Goal: Information Seeking & Learning: Learn about a topic

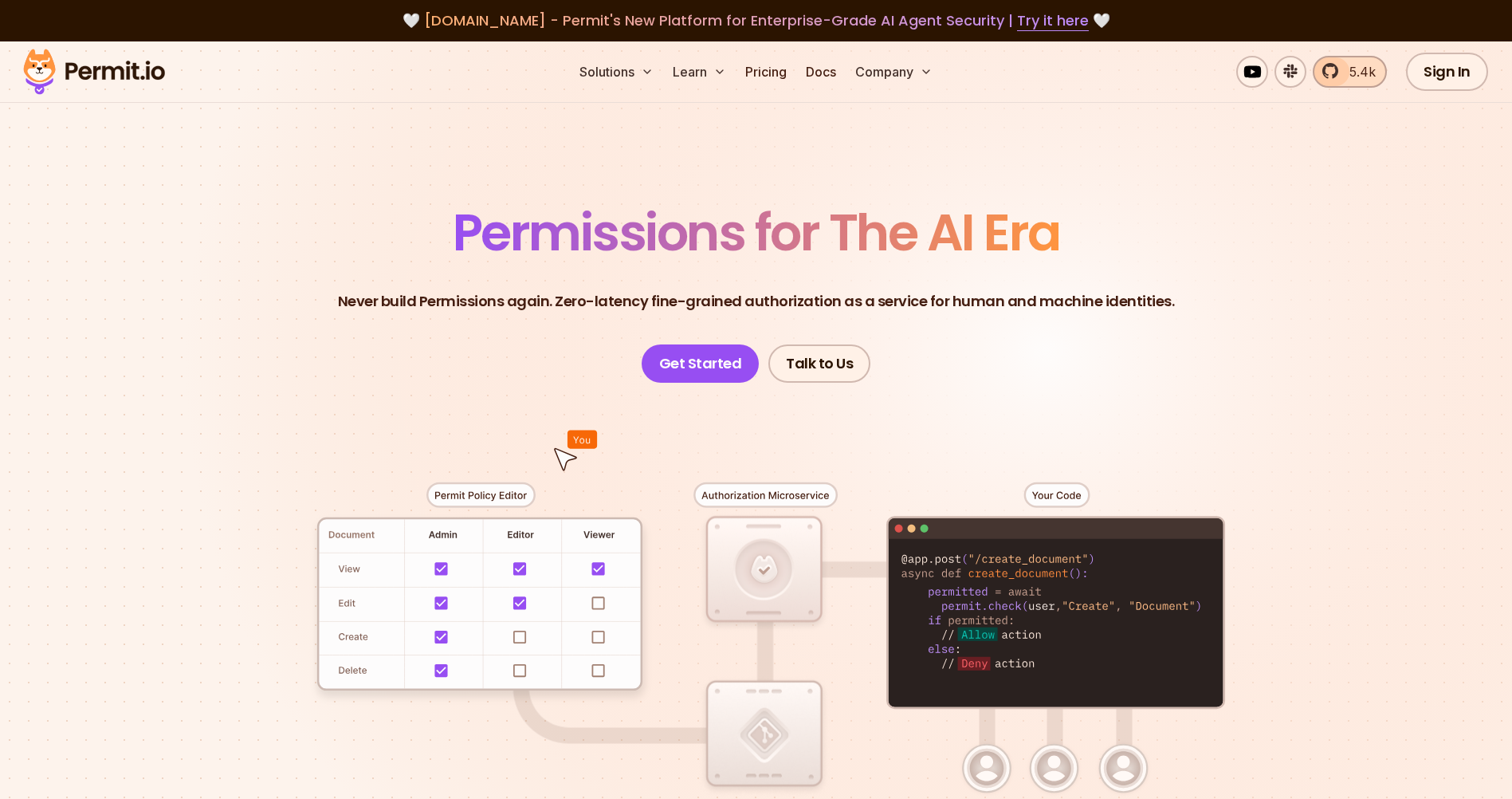
click at [1345, 75] on span "5.4k" at bounding box center [1358, 72] width 36 height 19
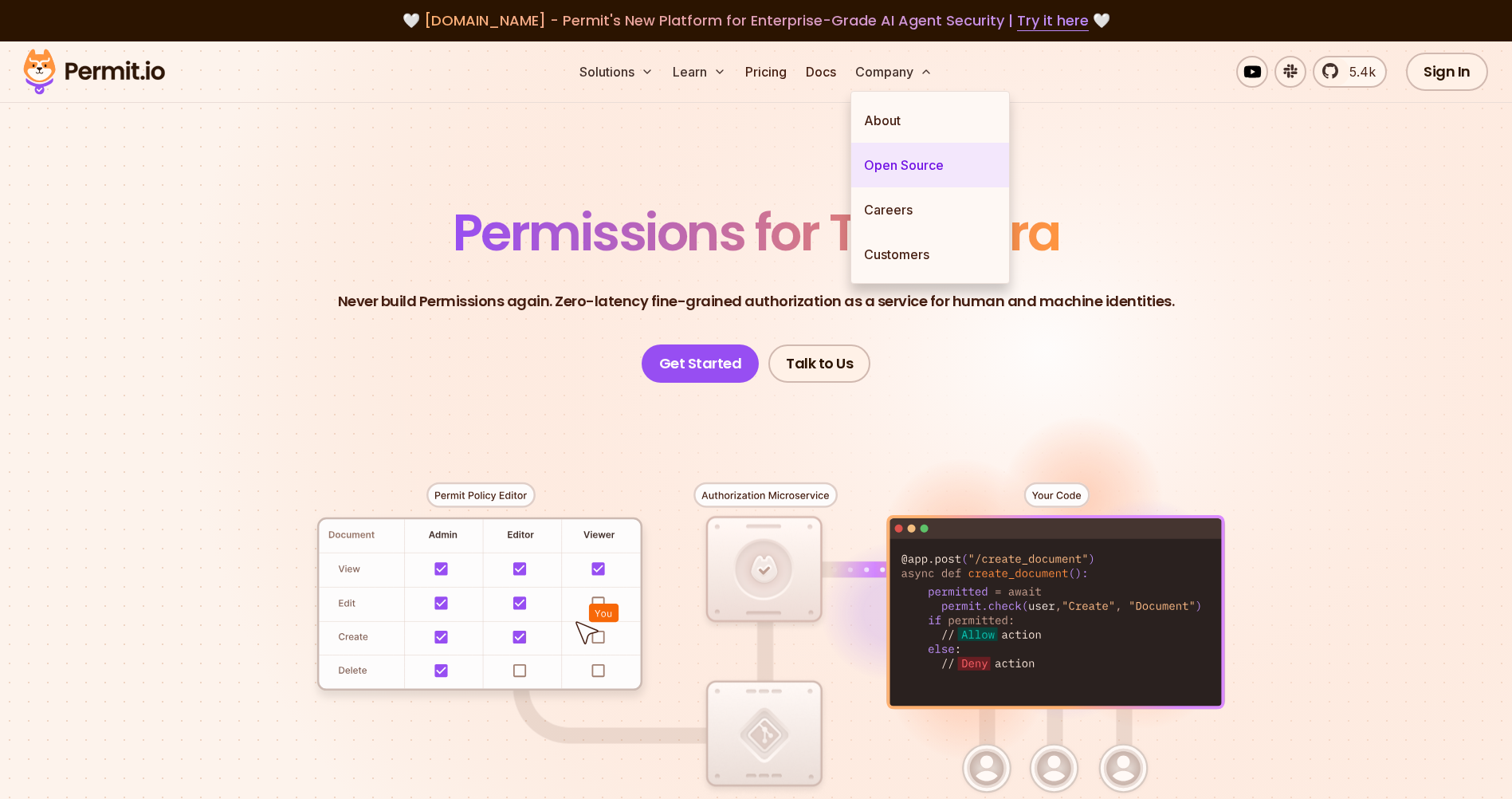
click at [896, 166] on link "Open Source" at bounding box center [930, 165] width 158 height 45
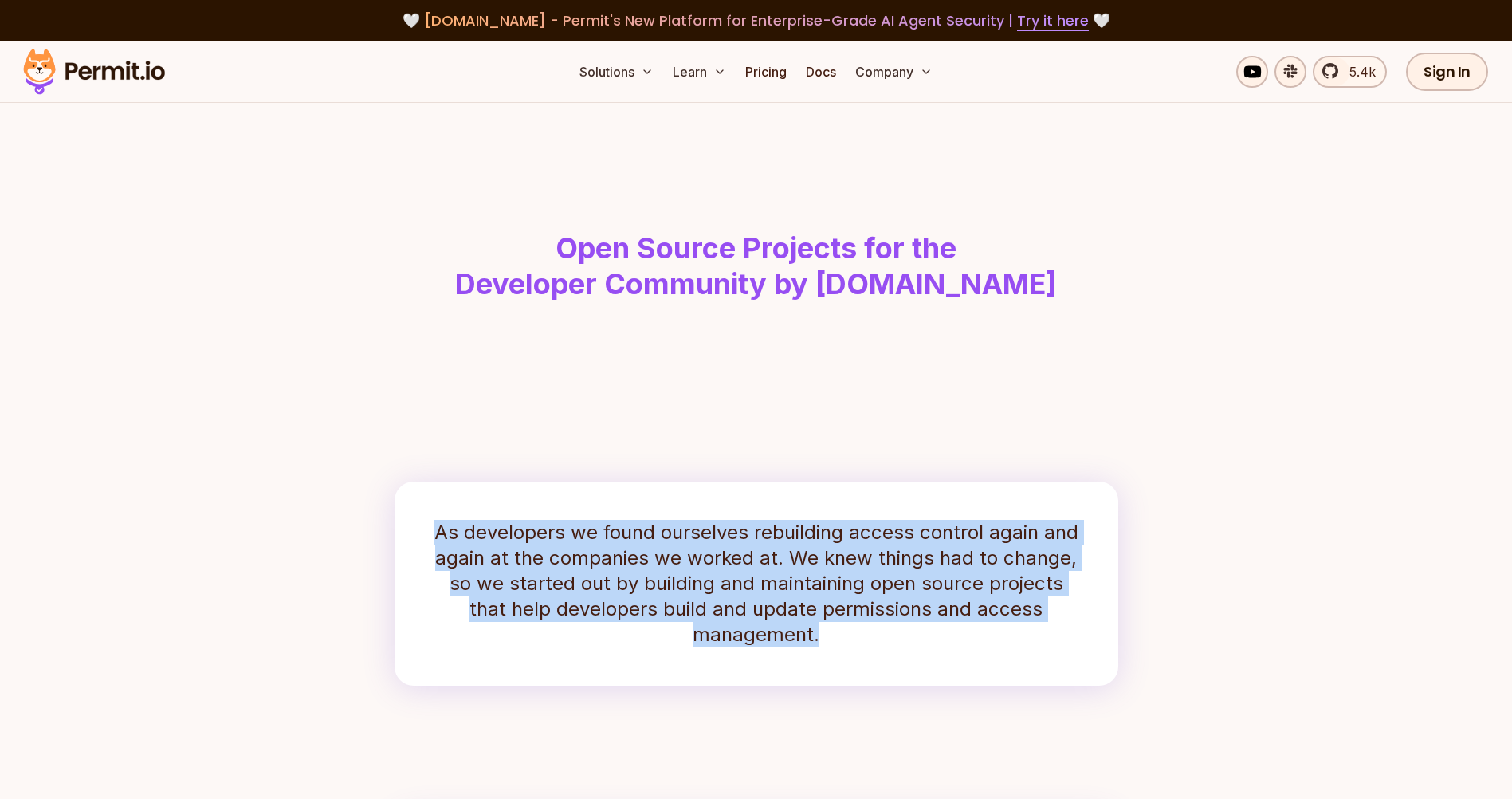
drag, startPoint x: 427, startPoint y: 533, endPoint x: 859, endPoint y: 641, distance: 445.3
click at [859, 641] on div "As developers we found ourselves rebuilding access control again and again at t…" at bounding box center [756, 584] width 723 height 204
drag, startPoint x: 859, startPoint y: 641, endPoint x: 848, endPoint y: 645, distance: 11.7
click at [848, 645] on p "As developers we found ourselves rebuilding access control again and again at t…" at bounding box center [756, 583] width 647 height 128
drag, startPoint x: 848, startPoint y: 645, endPoint x: 426, endPoint y: 533, distance: 436.6
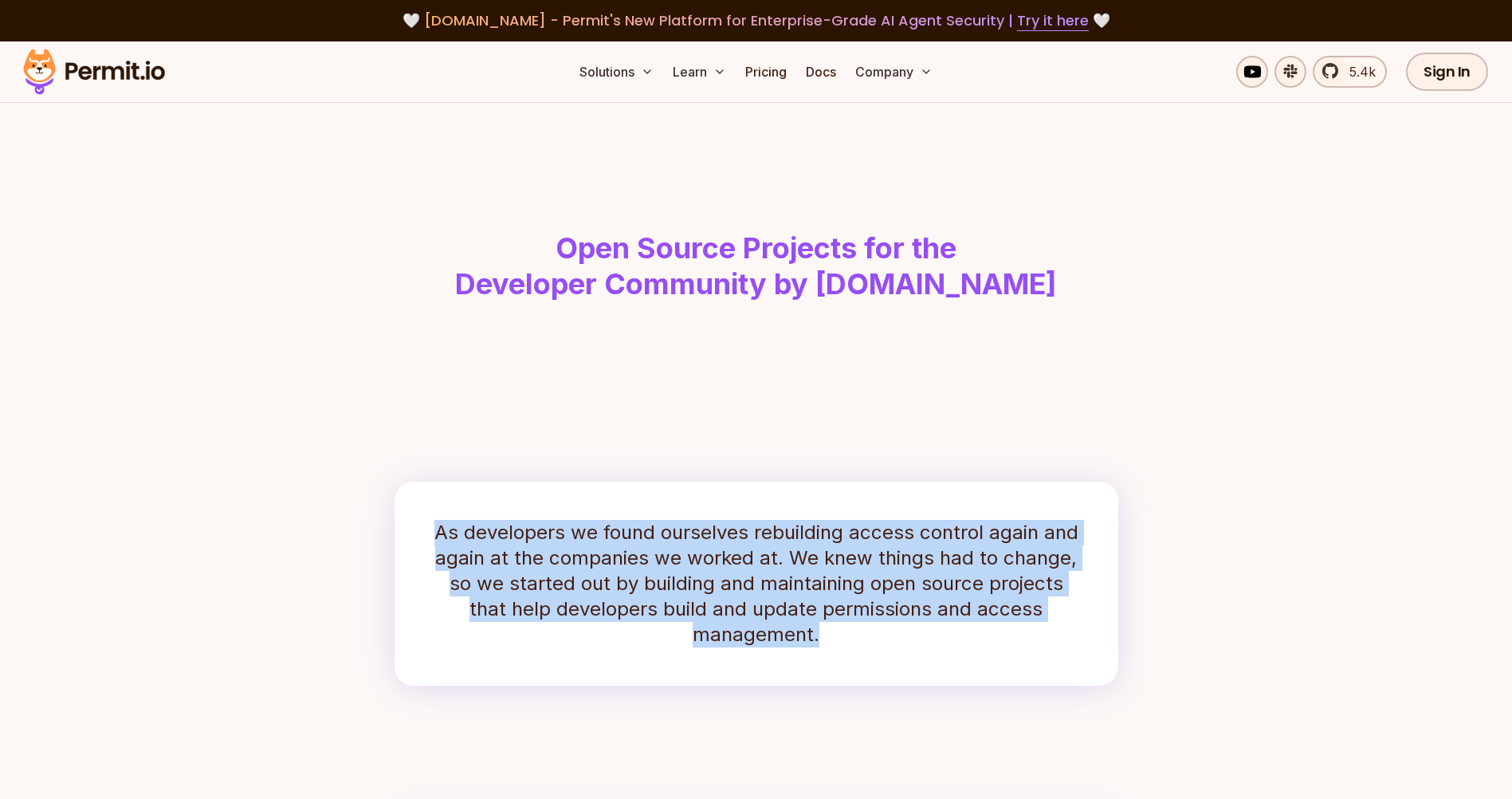
click at [426, 533] on div "As developers we found ourselves rebuilding access control again and again at t…" at bounding box center [756, 584] width 723 height 204
drag, startPoint x: 426, startPoint y: 533, endPoint x: 483, endPoint y: 609, distance: 95.0
click at [483, 609] on p "As developers we found ourselves rebuilding access control again and again at t…" at bounding box center [756, 583] width 647 height 128
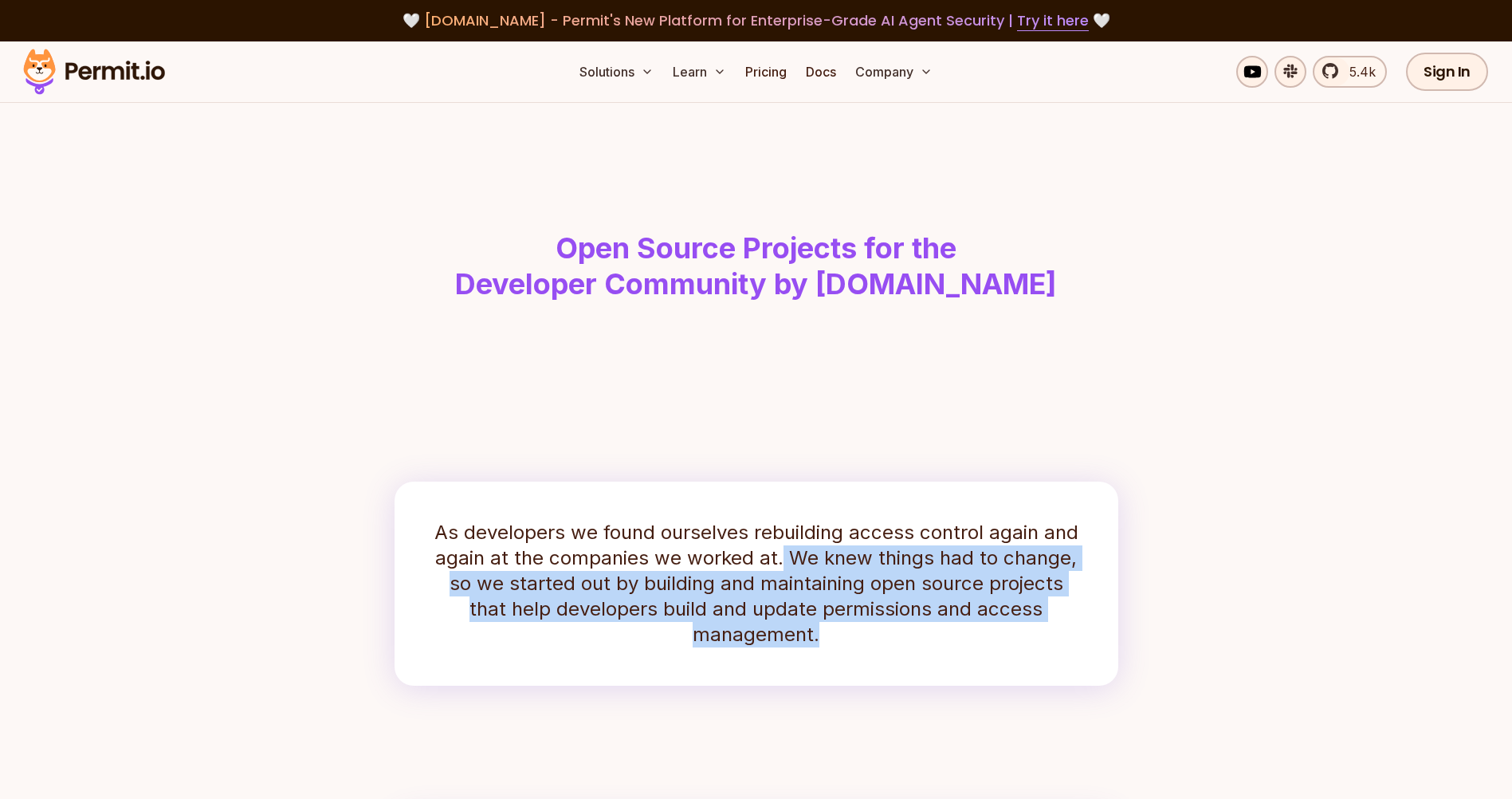
drag, startPoint x: 784, startPoint y: 562, endPoint x: 842, endPoint y: 633, distance: 91.7
click at [842, 633] on p "As developers we found ourselves rebuilding access control again and again at t…" at bounding box center [756, 583] width 647 height 128
drag, startPoint x: 842, startPoint y: 633, endPoint x: 824, endPoint y: 643, distance: 20.6
click at [824, 643] on p "As developers we found ourselves rebuilding access control again and again at t…" at bounding box center [756, 583] width 647 height 128
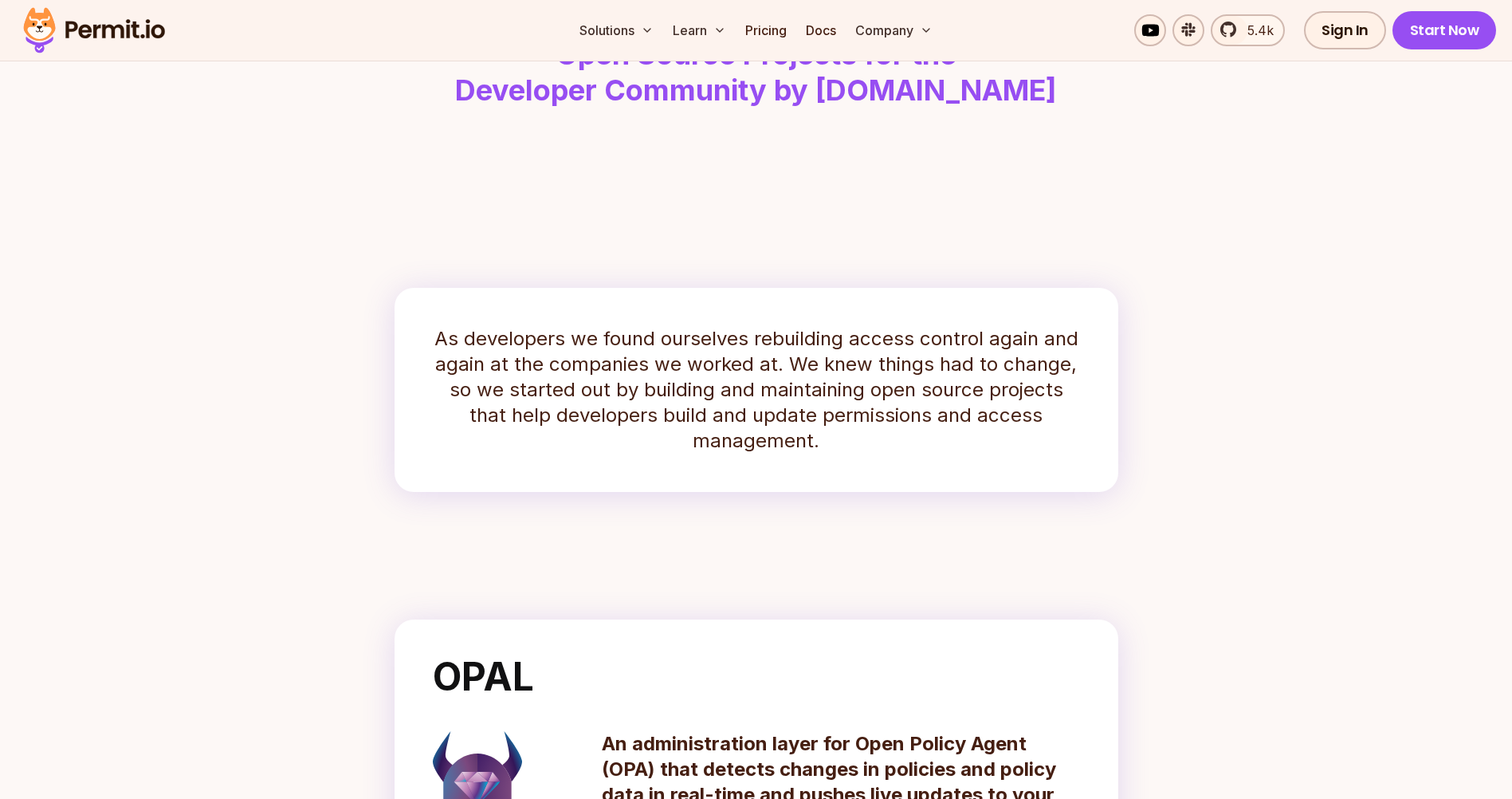
scroll to position [478, 0]
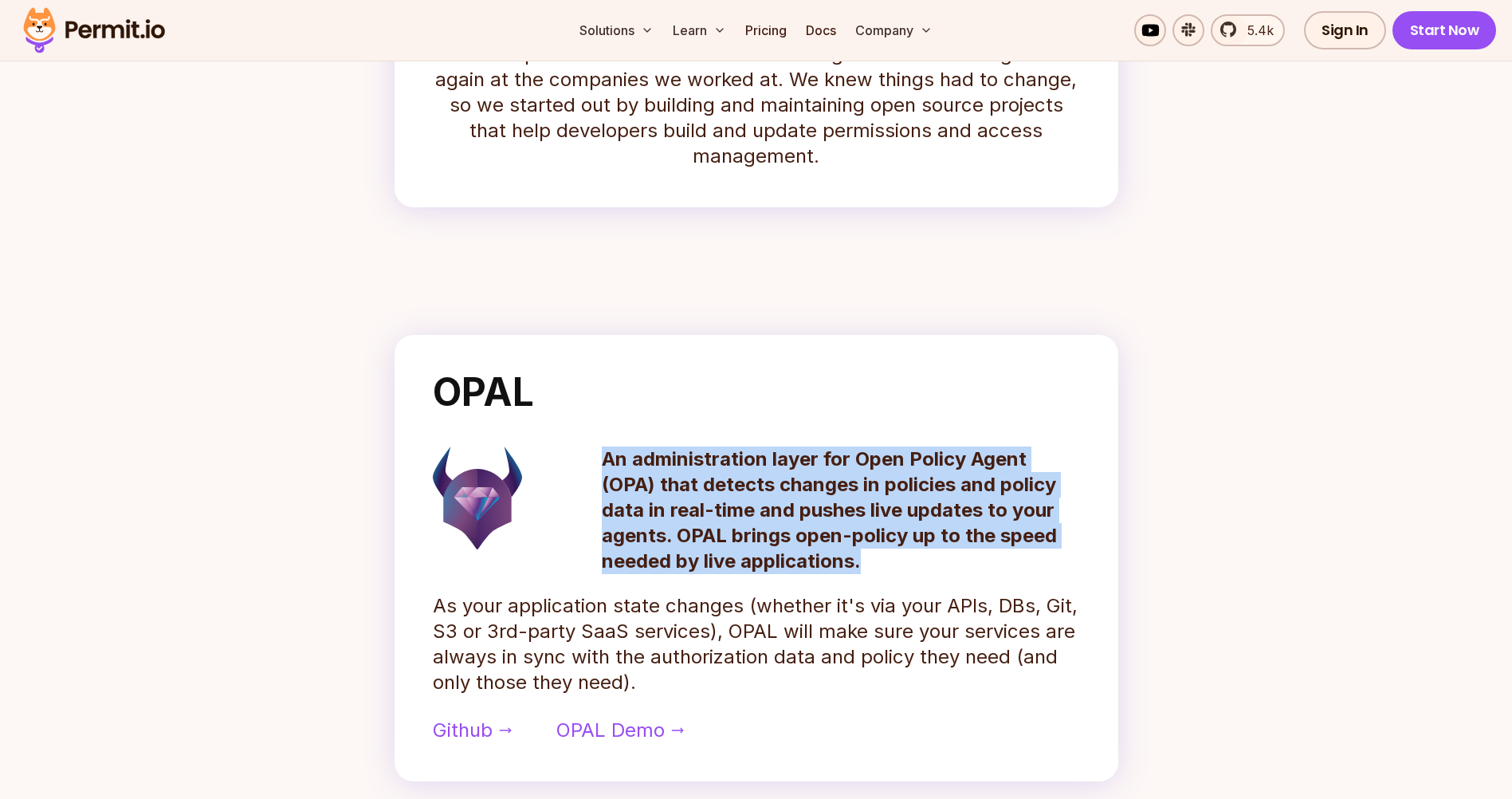
drag, startPoint x: 601, startPoint y: 464, endPoint x: 883, endPoint y: 556, distance: 296.6
click at [883, 556] on p "An administration layer for Open Policy Agent (OPA) that detects changes in pol…" at bounding box center [841, 510] width 478 height 128
drag, startPoint x: 883, startPoint y: 556, endPoint x: 863, endPoint y: 561, distance: 20.6
click at [863, 561] on p "An administration layer for Open Policy Agent (OPA) that detects changes in pol…" at bounding box center [841, 510] width 478 height 128
drag, startPoint x: 871, startPoint y: 558, endPoint x: 611, endPoint y: 468, distance: 275.1
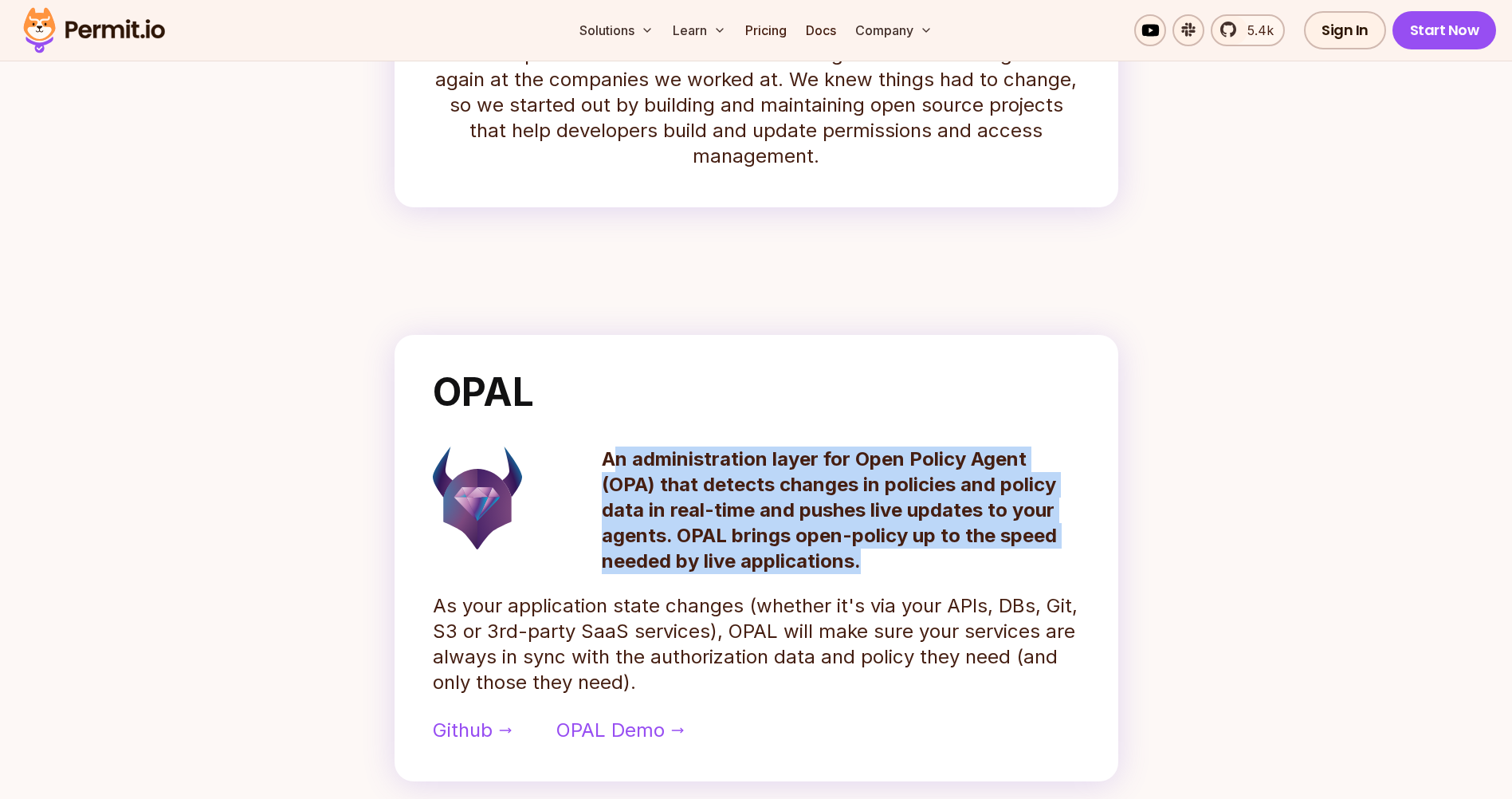
click at [611, 468] on p "An administration layer for Open Policy Agent (OPA) that detects changes in pol…" at bounding box center [841, 510] width 478 height 128
drag, startPoint x: 611, startPoint y: 468, endPoint x: 651, endPoint y: 526, distance: 70.5
click at [651, 526] on p "An administration layer for Open Policy Agent (OPA) that detects changes in pol…" at bounding box center [841, 510] width 478 height 128
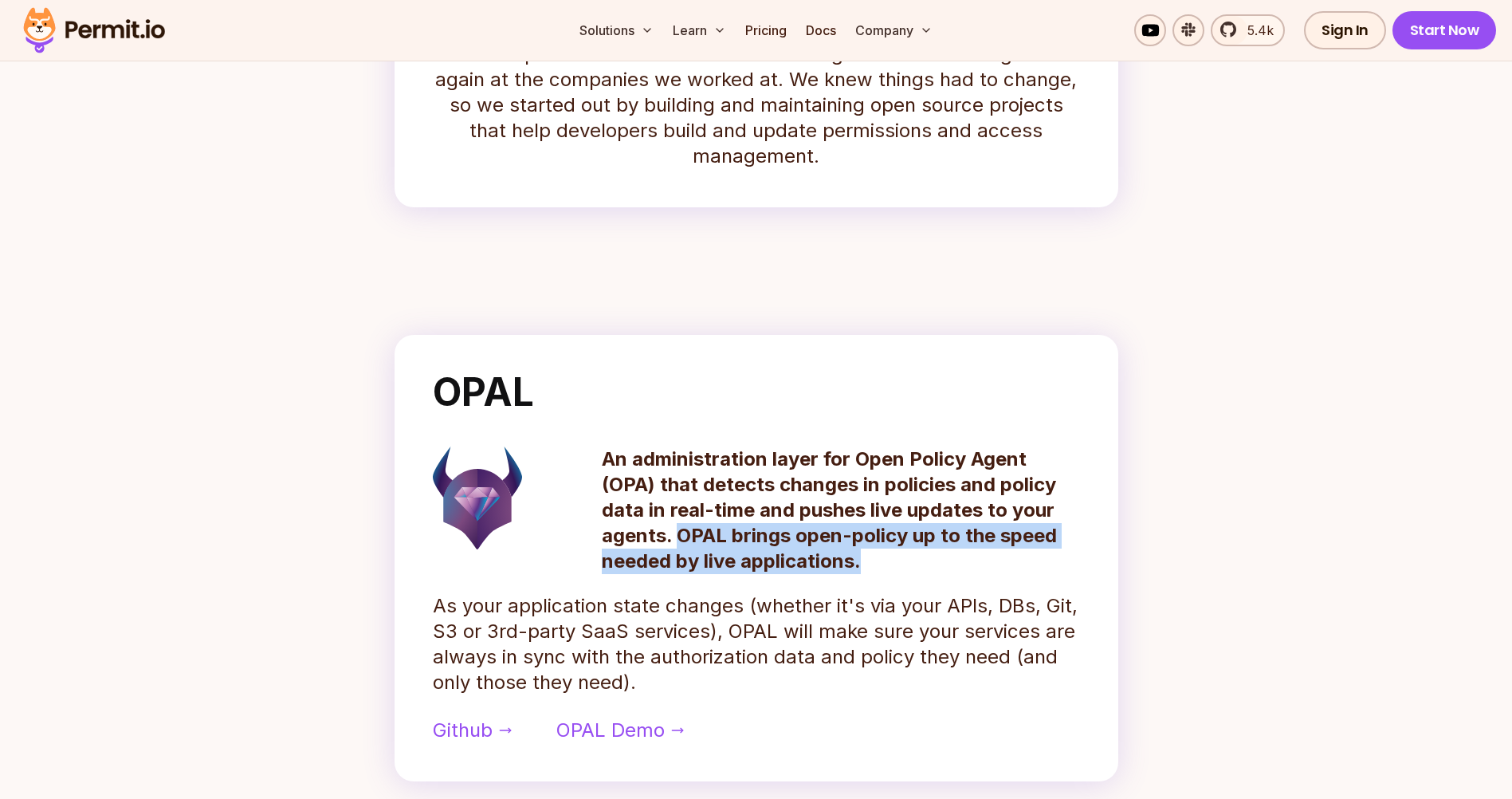
drag, startPoint x: 678, startPoint y: 534, endPoint x: 881, endPoint y: 566, distance: 205.5
click at [881, 566] on p "An administration layer for Open Policy Agent (OPA) that detects changes in pol…" at bounding box center [841, 510] width 478 height 128
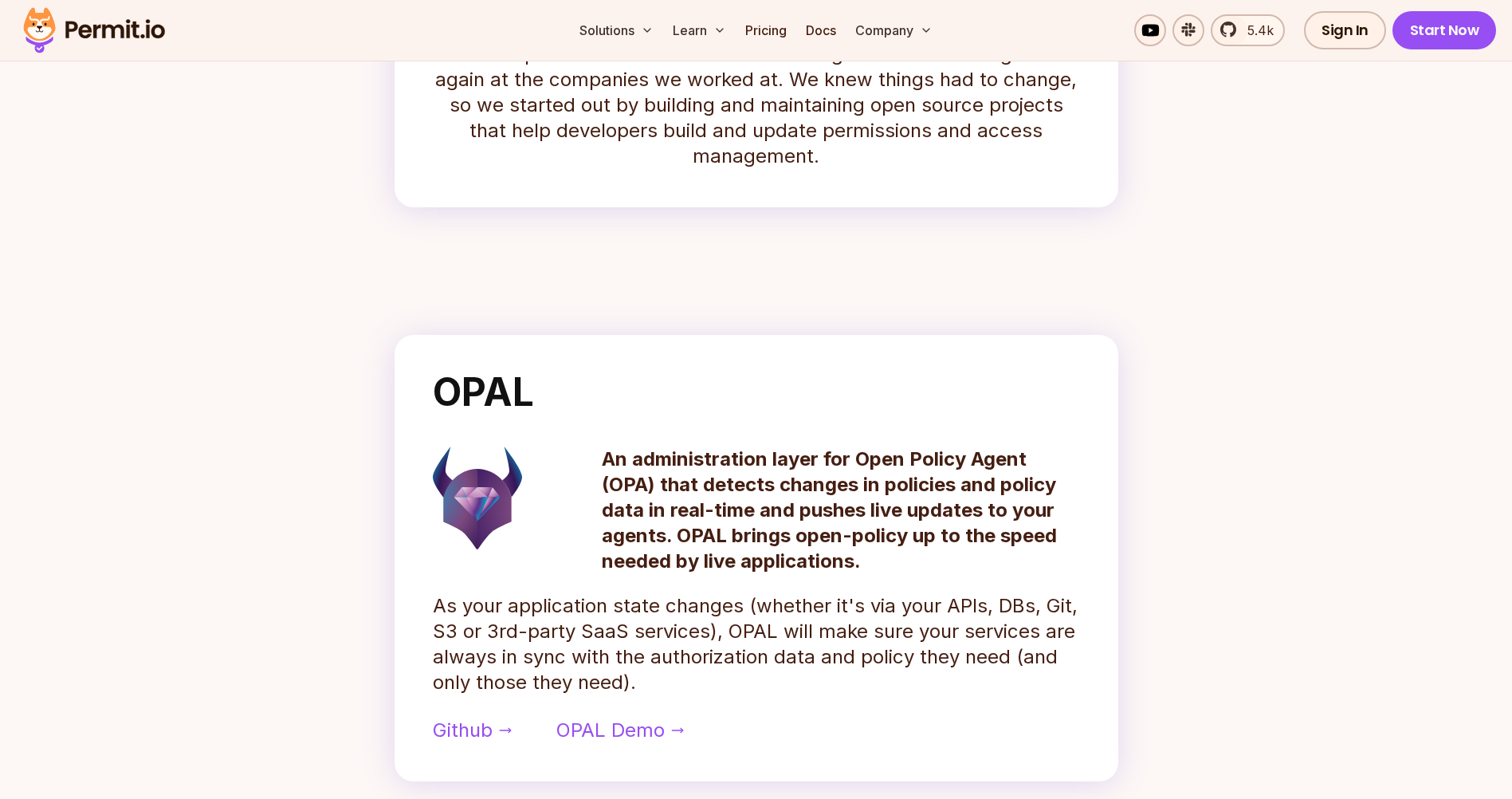
drag, startPoint x: 881, startPoint y: 566, endPoint x: 891, endPoint y: 590, distance: 26.0
click at [891, 590] on div "OPAL An administration layer for Open Policy Agent (OPA) that detects changes i…" at bounding box center [756, 558] width 723 height 447
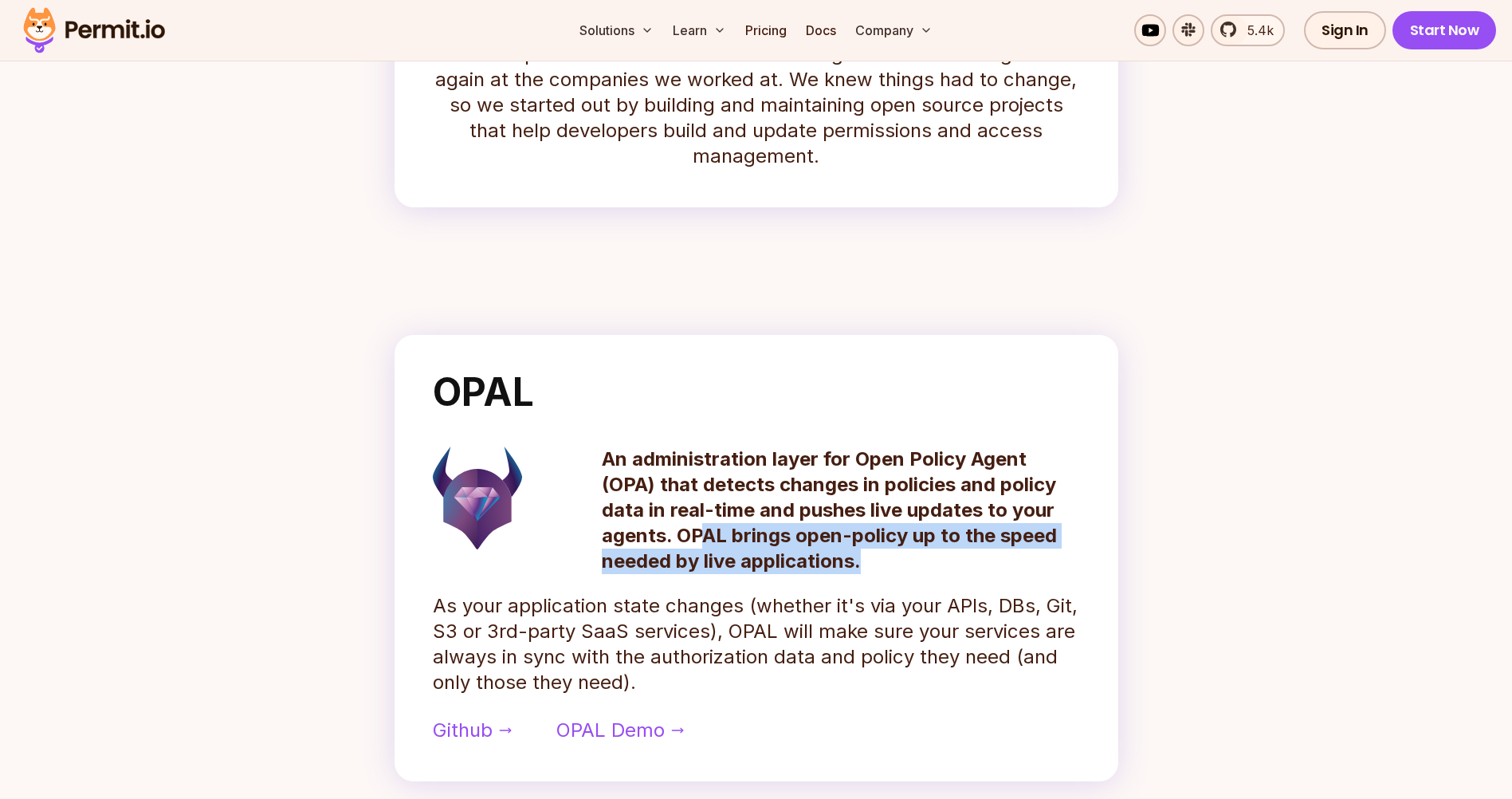
drag, startPoint x: 877, startPoint y: 567, endPoint x: 699, endPoint y: 533, distance: 181.2
click at [699, 533] on p "An administration layer for Open Policy Agent (OPA) that detects changes in pol…" at bounding box center [841, 510] width 478 height 128
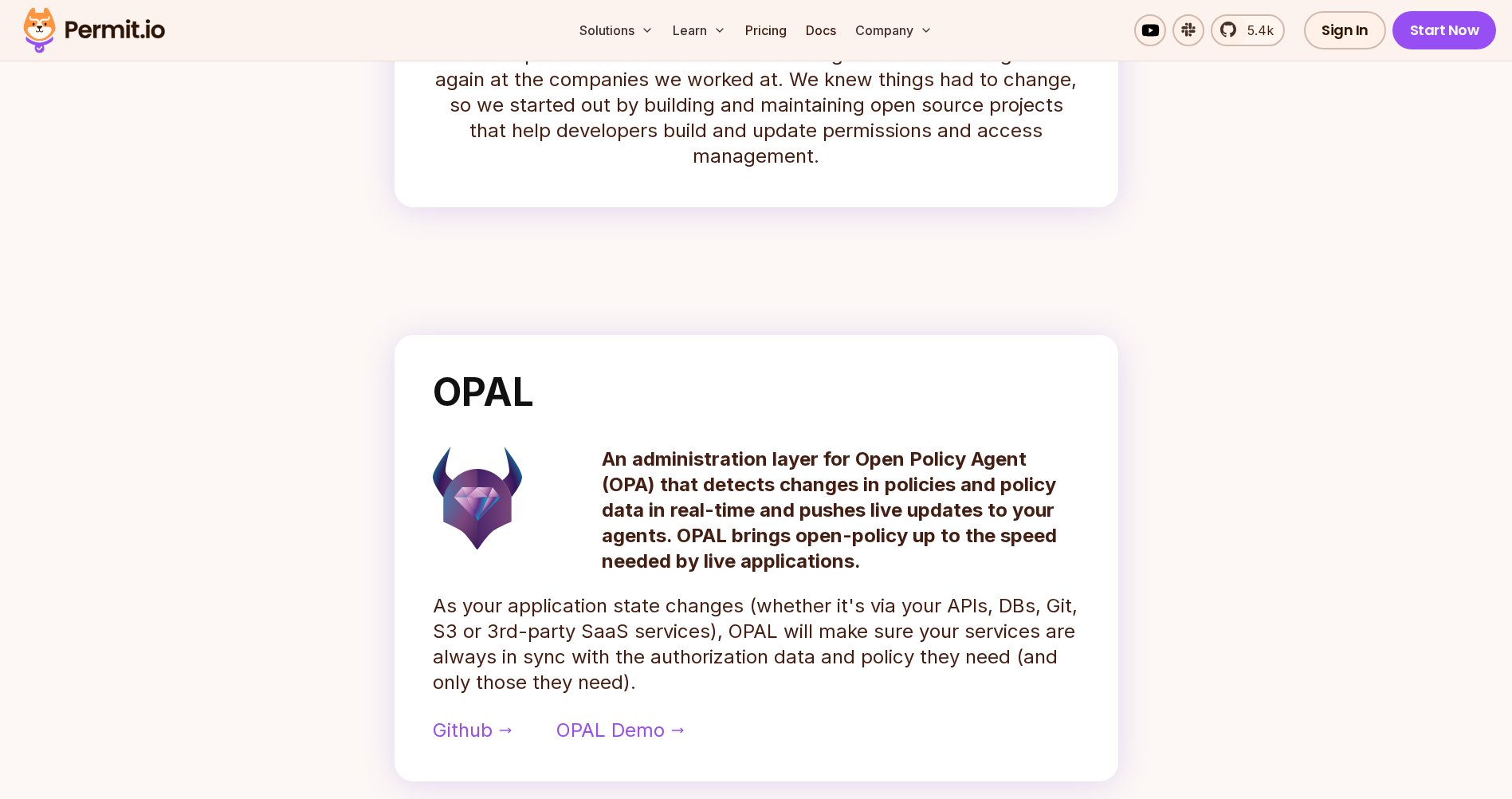
drag, startPoint x: 699, startPoint y: 533, endPoint x: 687, endPoint y: 541, distance: 14.4
click at [687, 541] on p "An administration layer for Open Policy Agent (OPA) that detects changes in pol…" at bounding box center [841, 510] width 478 height 128
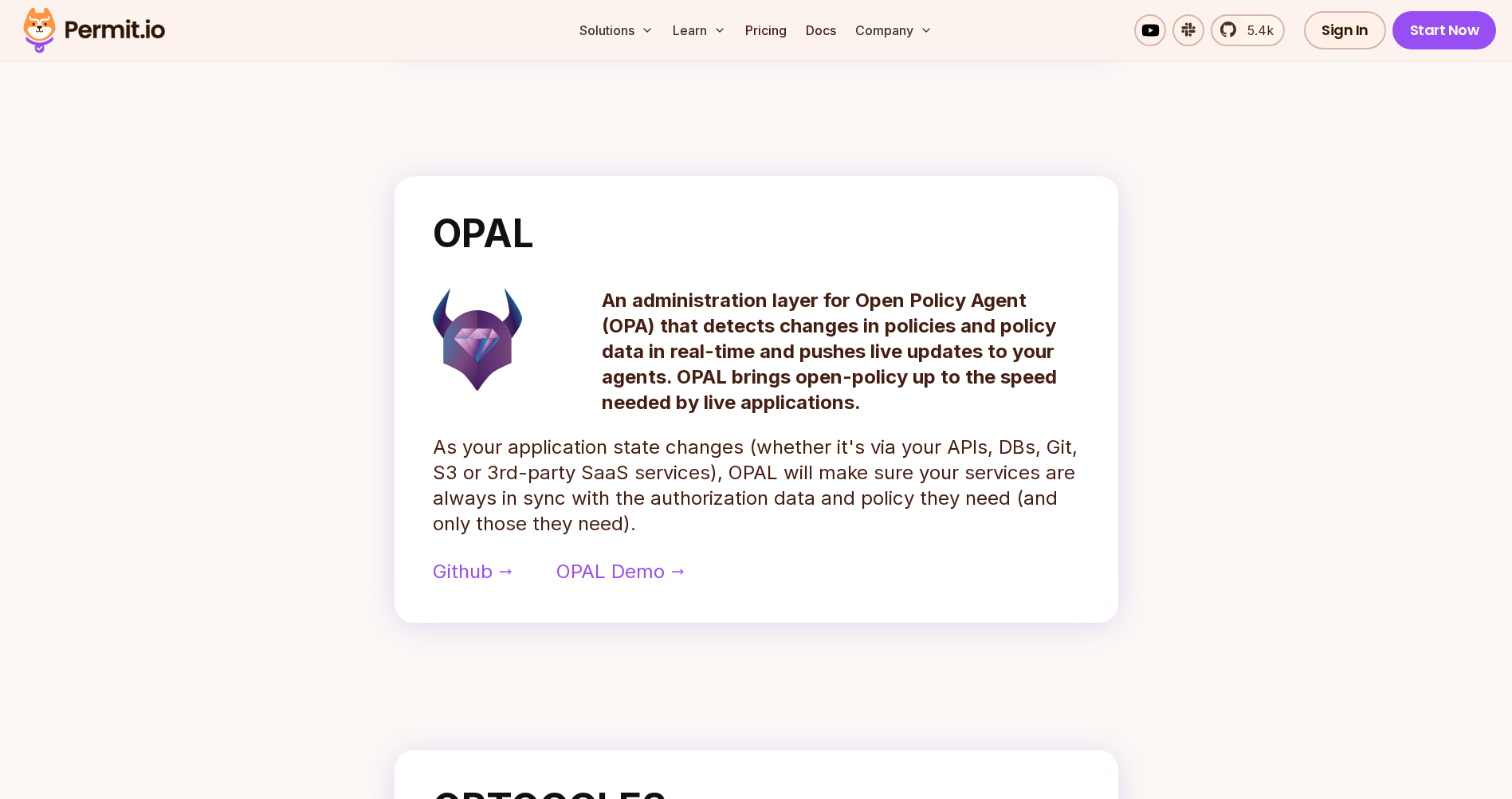
scroll to position [638, 0]
drag, startPoint x: 813, startPoint y: 443, endPoint x: 1064, endPoint y: 446, distance: 251.0
click at [1064, 446] on p "As your application state changes (whether it's via your APIs, DBs, Git, S3 or …" at bounding box center [756, 485] width 647 height 102
drag, startPoint x: 446, startPoint y: 475, endPoint x: 663, endPoint y: 471, distance: 217.0
click at [663, 471] on p "As your application state changes (whether it's via your APIs, DBs, Git, S3 or …" at bounding box center [756, 485] width 647 height 102
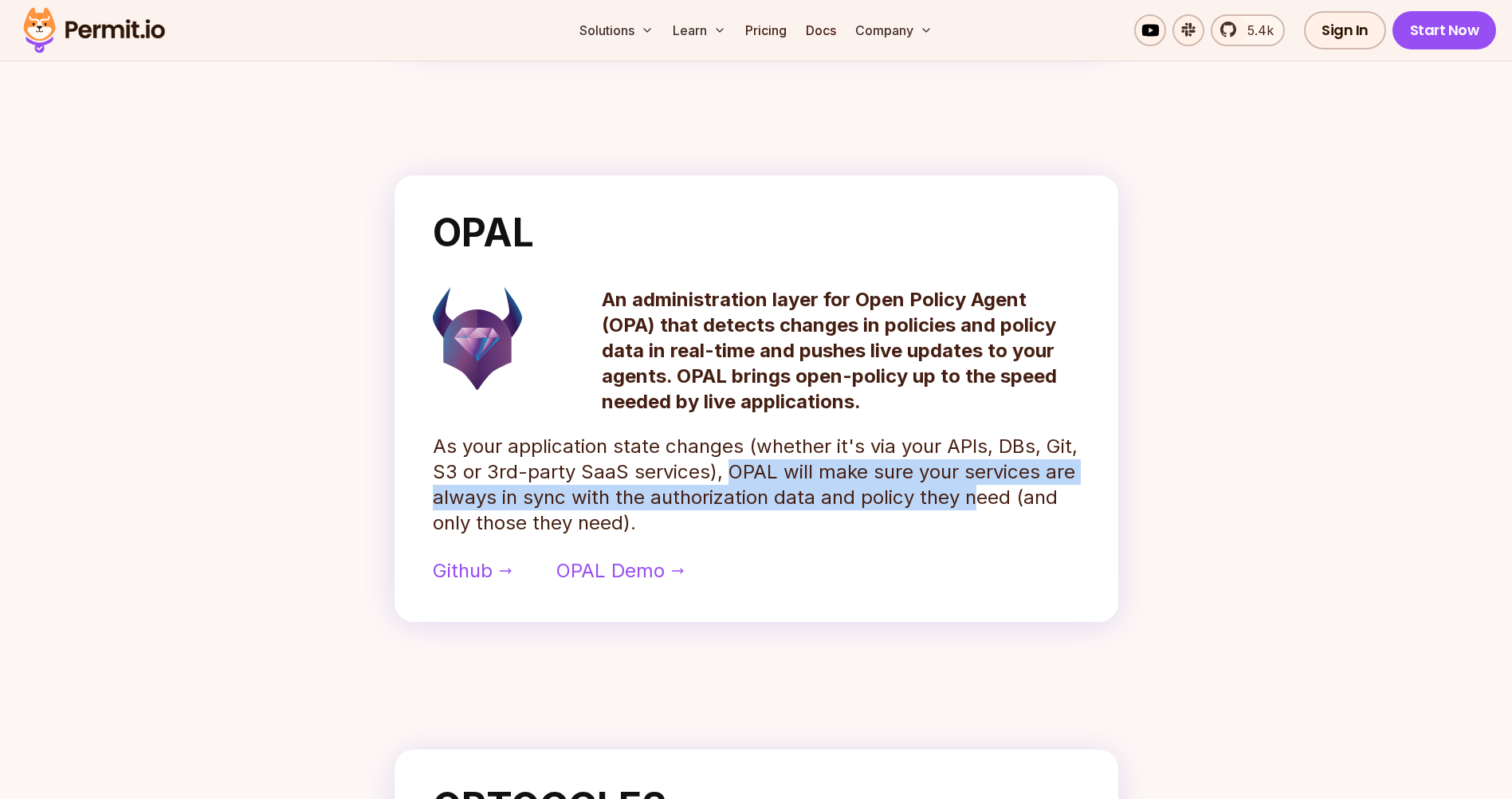
drag, startPoint x: 663, startPoint y: 471, endPoint x: 972, endPoint y: 513, distance: 311.8
click at [972, 513] on p "As your application state changes (whether it's via your APIs, DBs, Git, S3 or …" at bounding box center [756, 485] width 647 height 102
drag, startPoint x: 972, startPoint y: 513, endPoint x: 877, endPoint y: 522, distance: 95.4
click at [877, 522] on p "As your application state changes (whether it's via your APIs, DBs, Git, S3 or …" at bounding box center [756, 485] width 647 height 102
drag, startPoint x: 867, startPoint y: 519, endPoint x: 722, endPoint y: 471, distance: 152.7
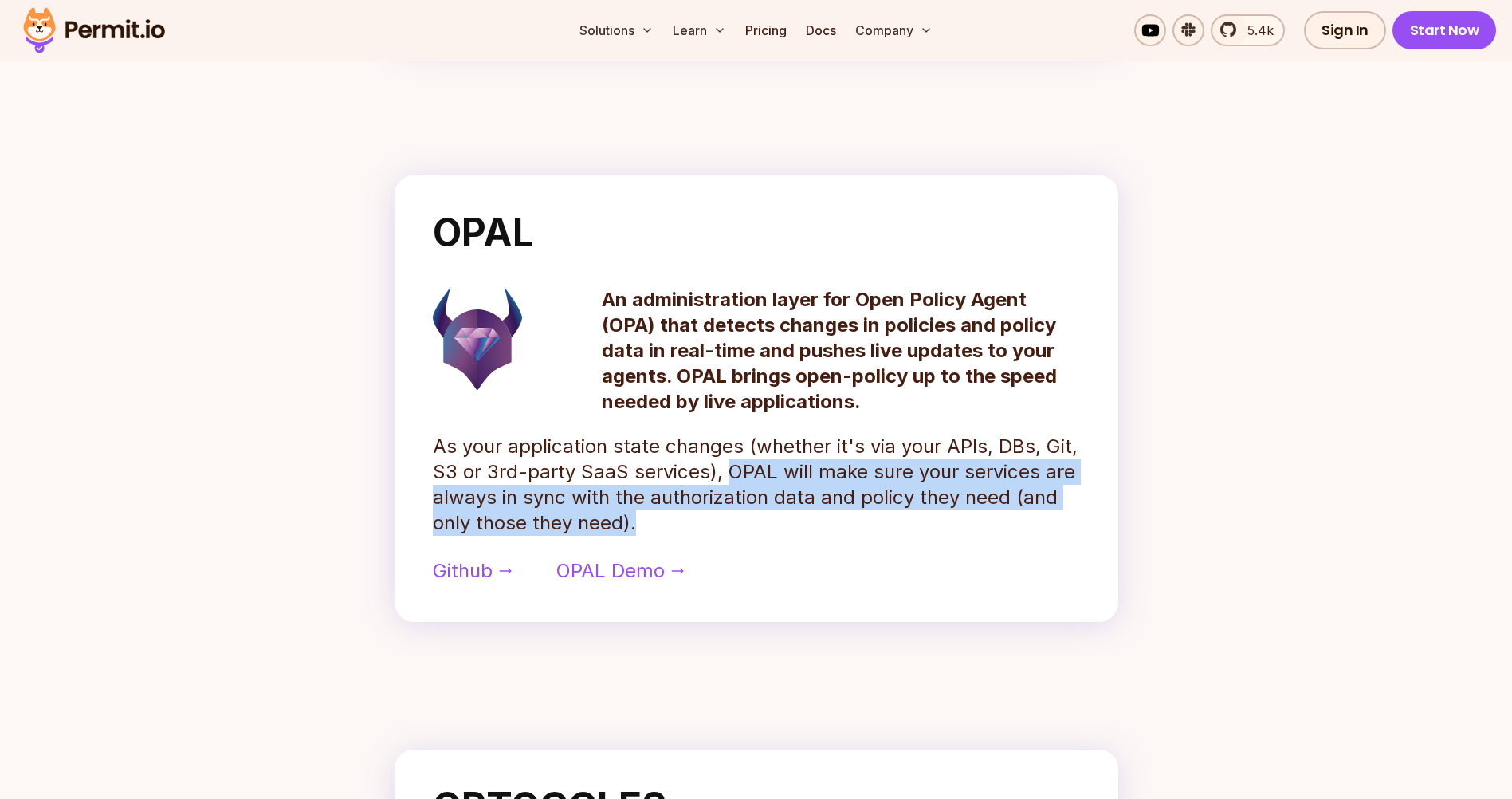
click at [722, 471] on p "As your application state changes (whether it's via your APIs, DBs, Git, S3 or …" at bounding box center [756, 485] width 647 height 102
drag, startPoint x: 722, startPoint y: 471, endPoint x: 792, endPoint y: 501, distance: 76.2
click at [793, 501] on p "As your application state changes (whether it's via your APIs, DBs, Git, S3 or …" at bounding box center [756, 485] width 647 height 102
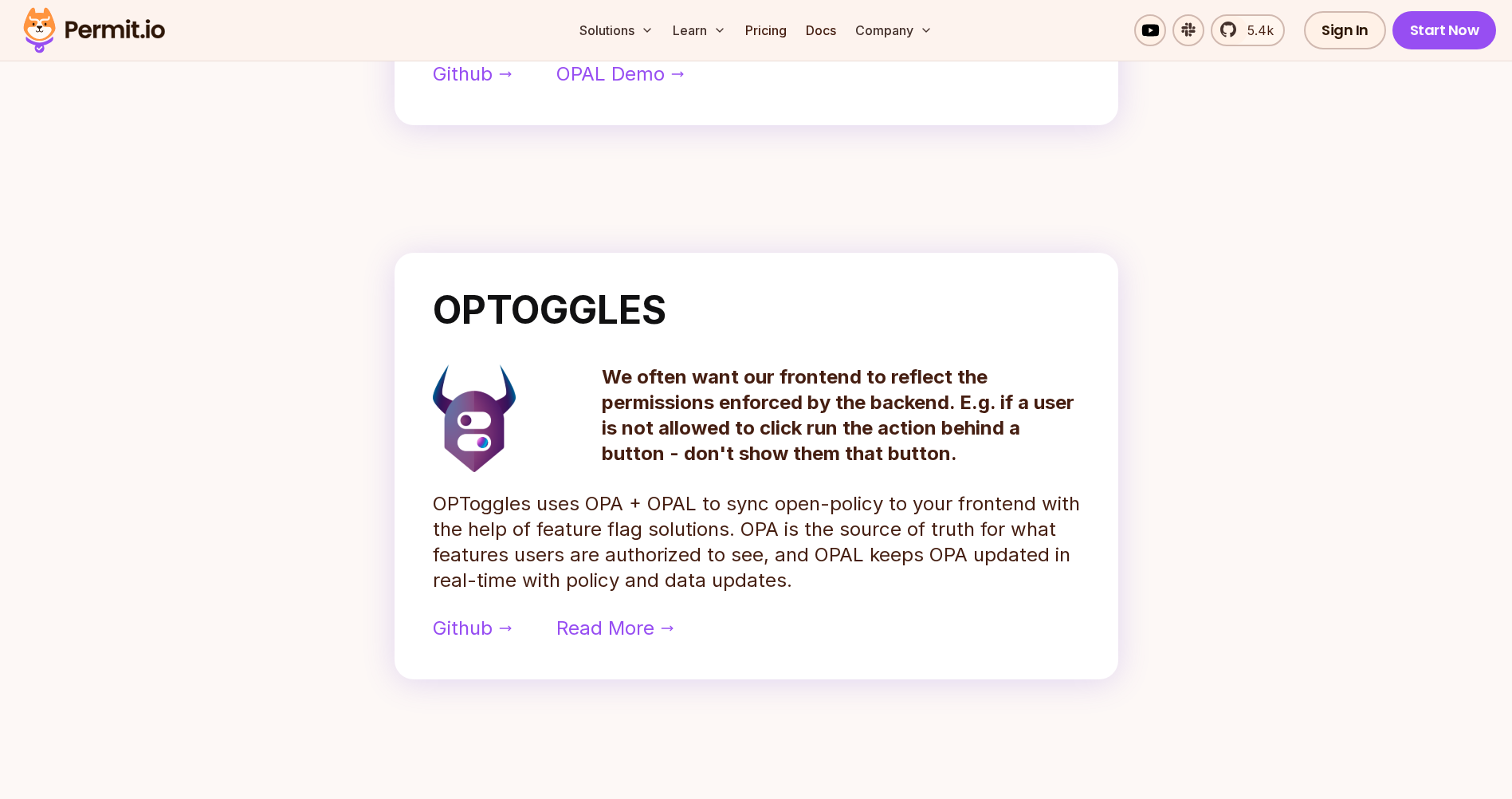
scroll to position [1196, 0]
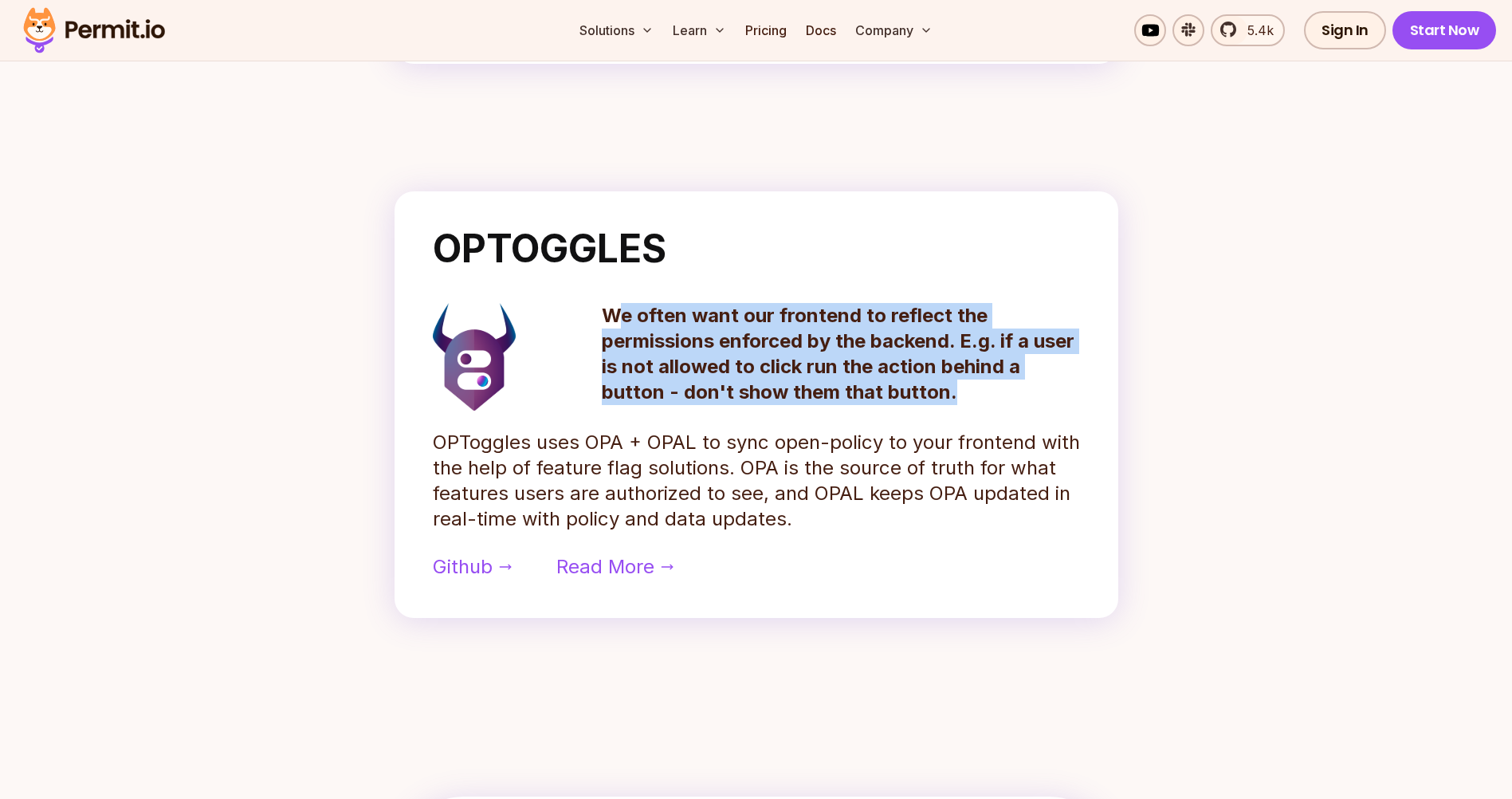
drag, startPoint x: 612, startPoint y: 323, endPoint x: 961, endPoint y: 388, distance: 355.0
click at [961, 388] on p "We often want our frontend to reflect the permissions enforced by the backend. …" at bounding box center [841, 354] width 478 height 102
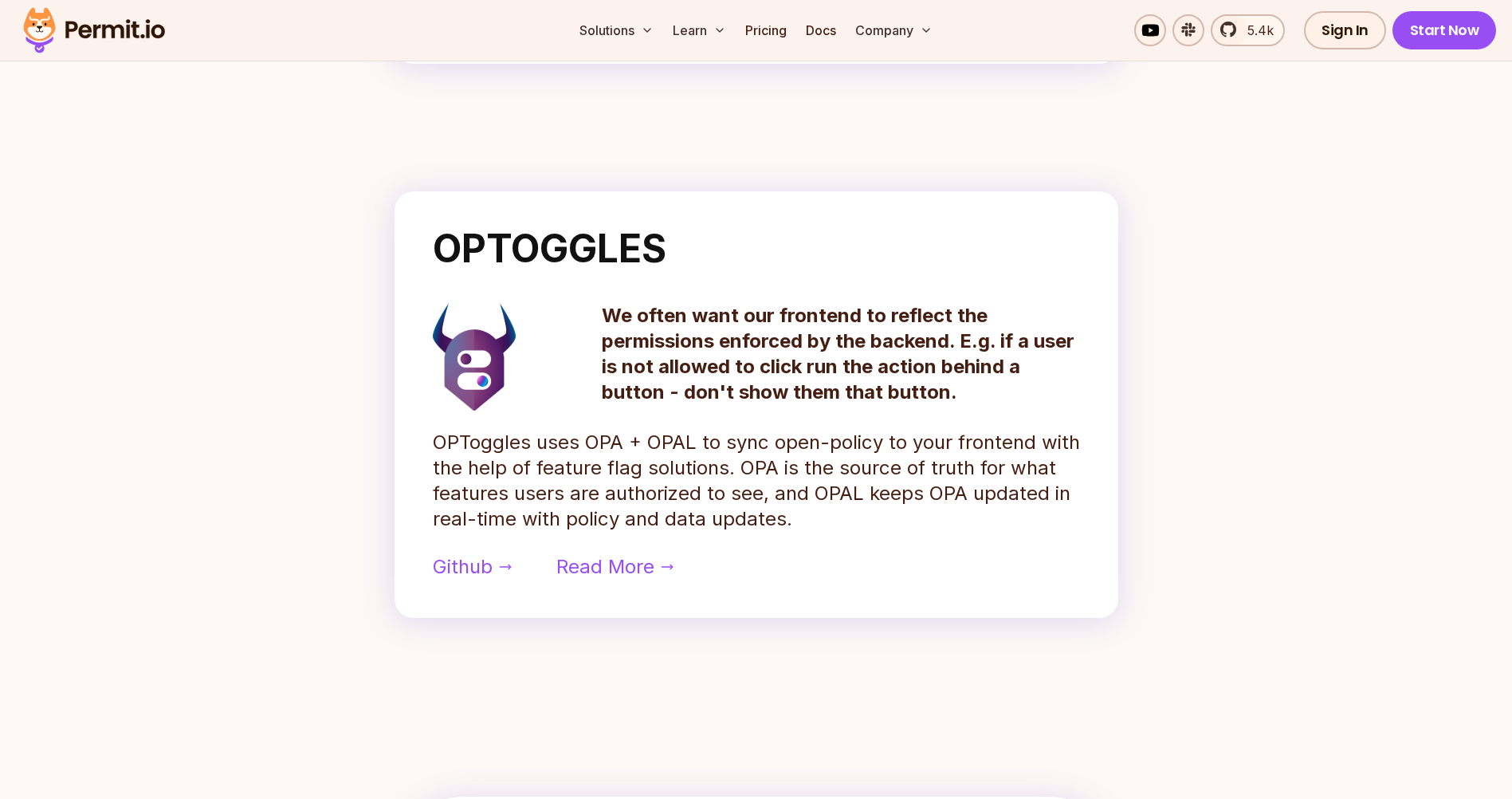
drag, startPoint x: 961, startPoint y: 388, endPoint x: 961, endPoint y: 434, distance: 46.0
click at [961, 434] on p "OPToggles uses OPA + OPAL to sync open-policy to your frontend with the help of…" at bounding box center [756, 480] width 647 height 102
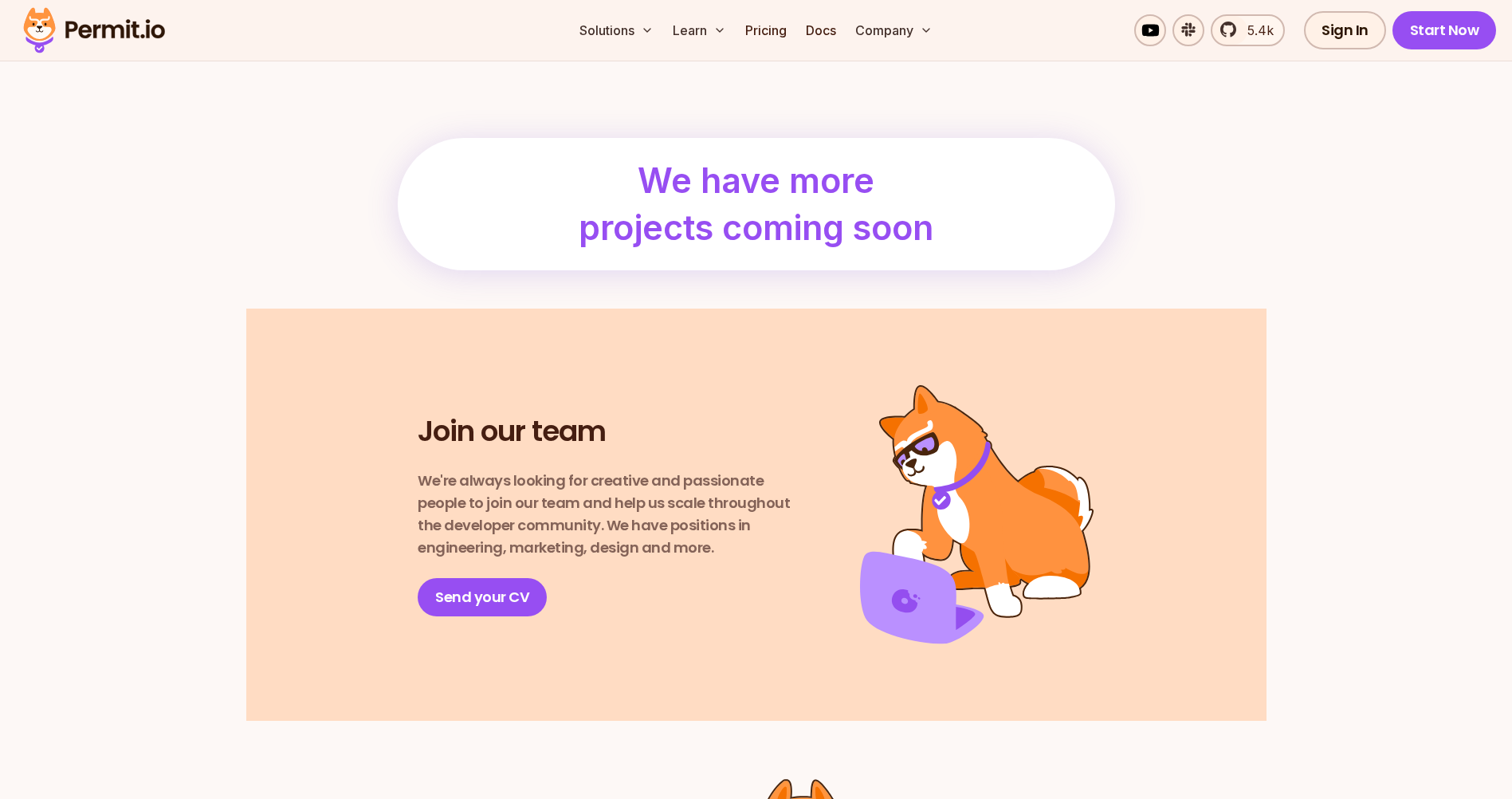
scroll to position [1913, 0]
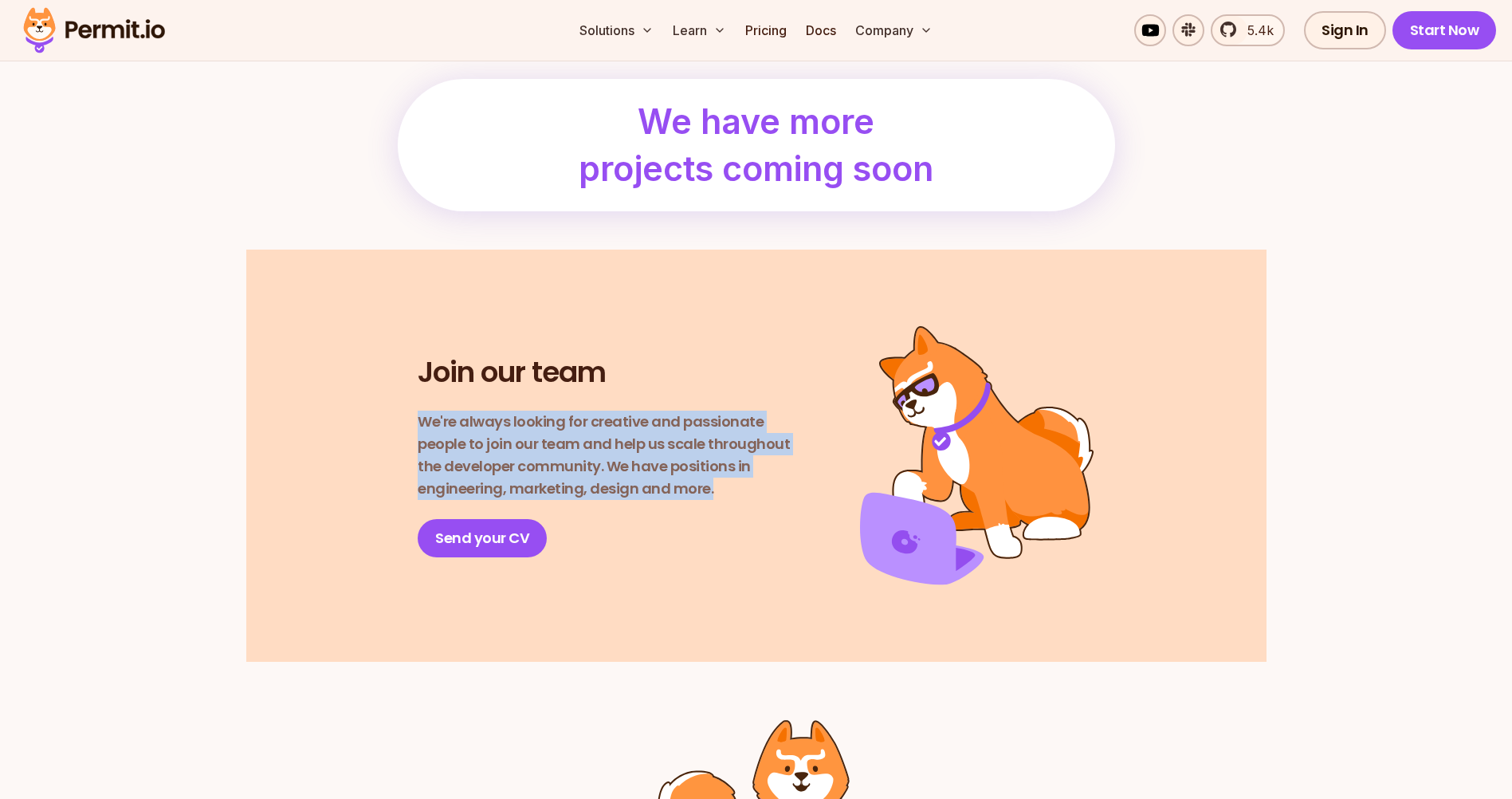
drag, startPoint x: 423, startPoint y: 421, endPoint x: 747, endPoint y: 493, distance: 331.9
click at [747, 493] on p "We're always looking for creative and passionate people to join our team and he…" at bounding box center [610, 455] width 387 height 89
drag, startPoint x: 747, startPoint y: 493, endPoint x: 733, endPoint y: 504, distance: 17.8
click at [733, 504] on div "Join our team We're always looking for creative and passionate people to join o…" at bounding box center [610, 455] width 387 height 203
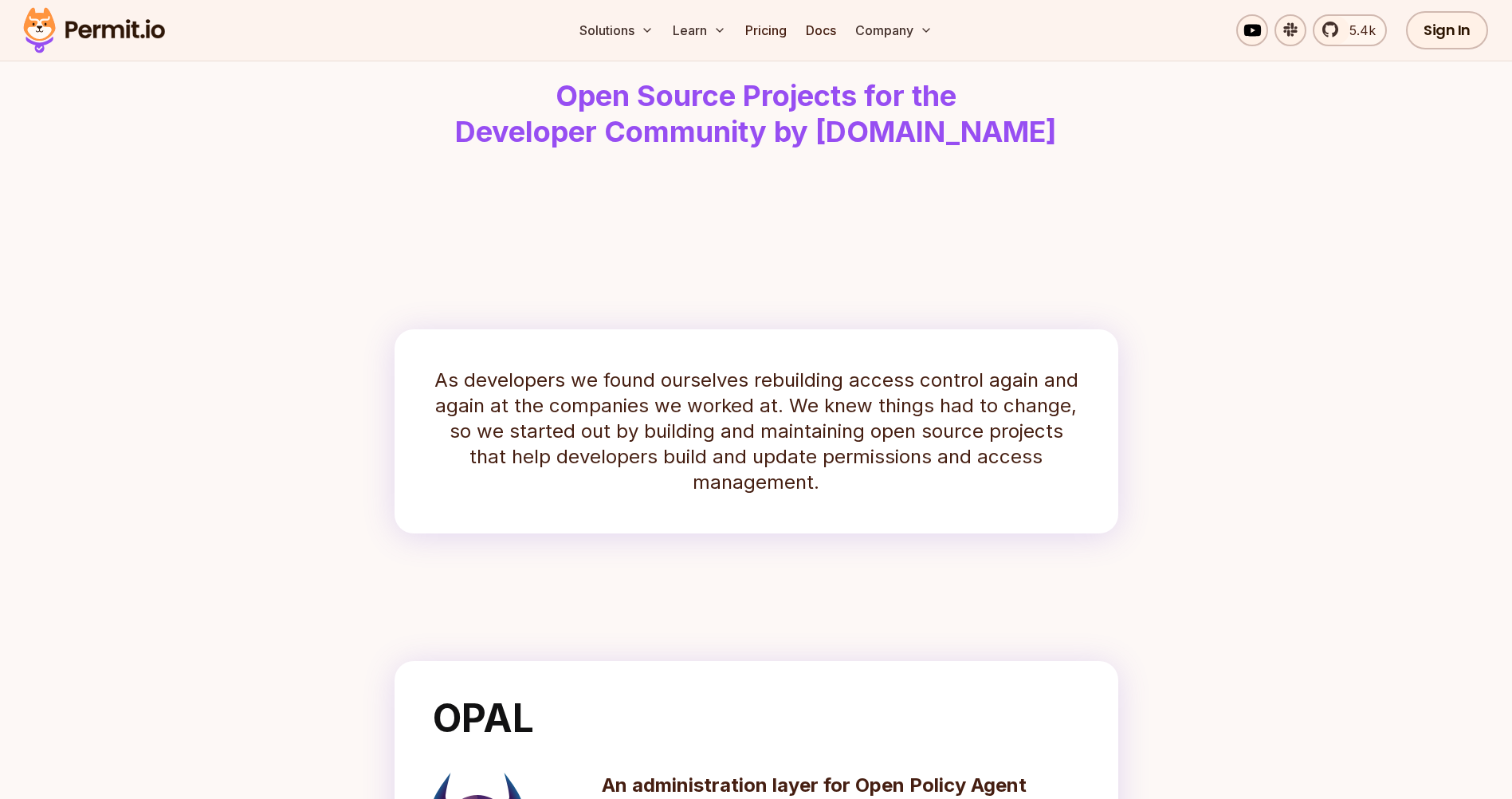
scroll to position [0, 0]
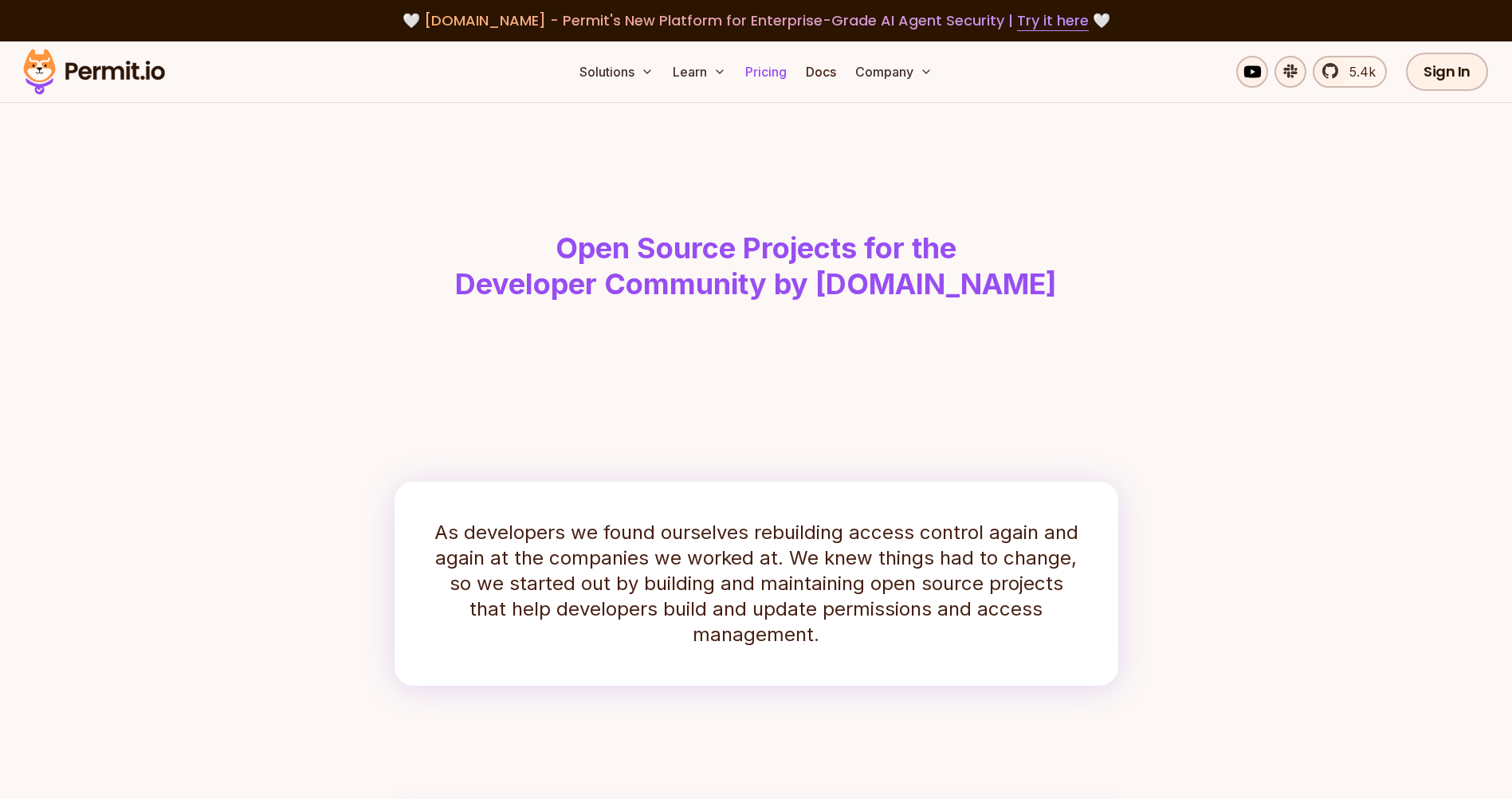
click at [769, 68] on link "Pricing" at bounding box center [766, 72] width 54 height 32
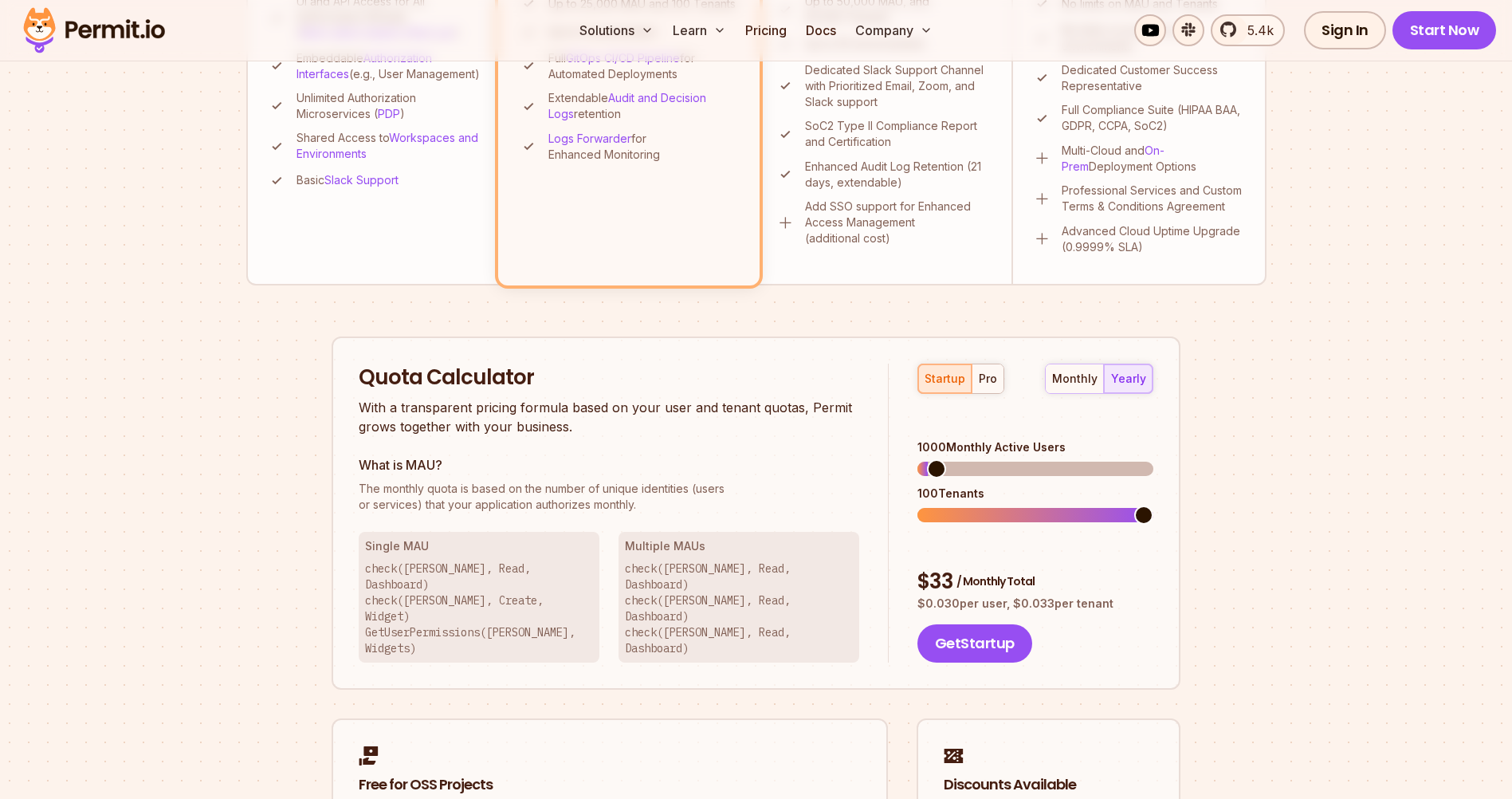
scroll to position [717, 0]
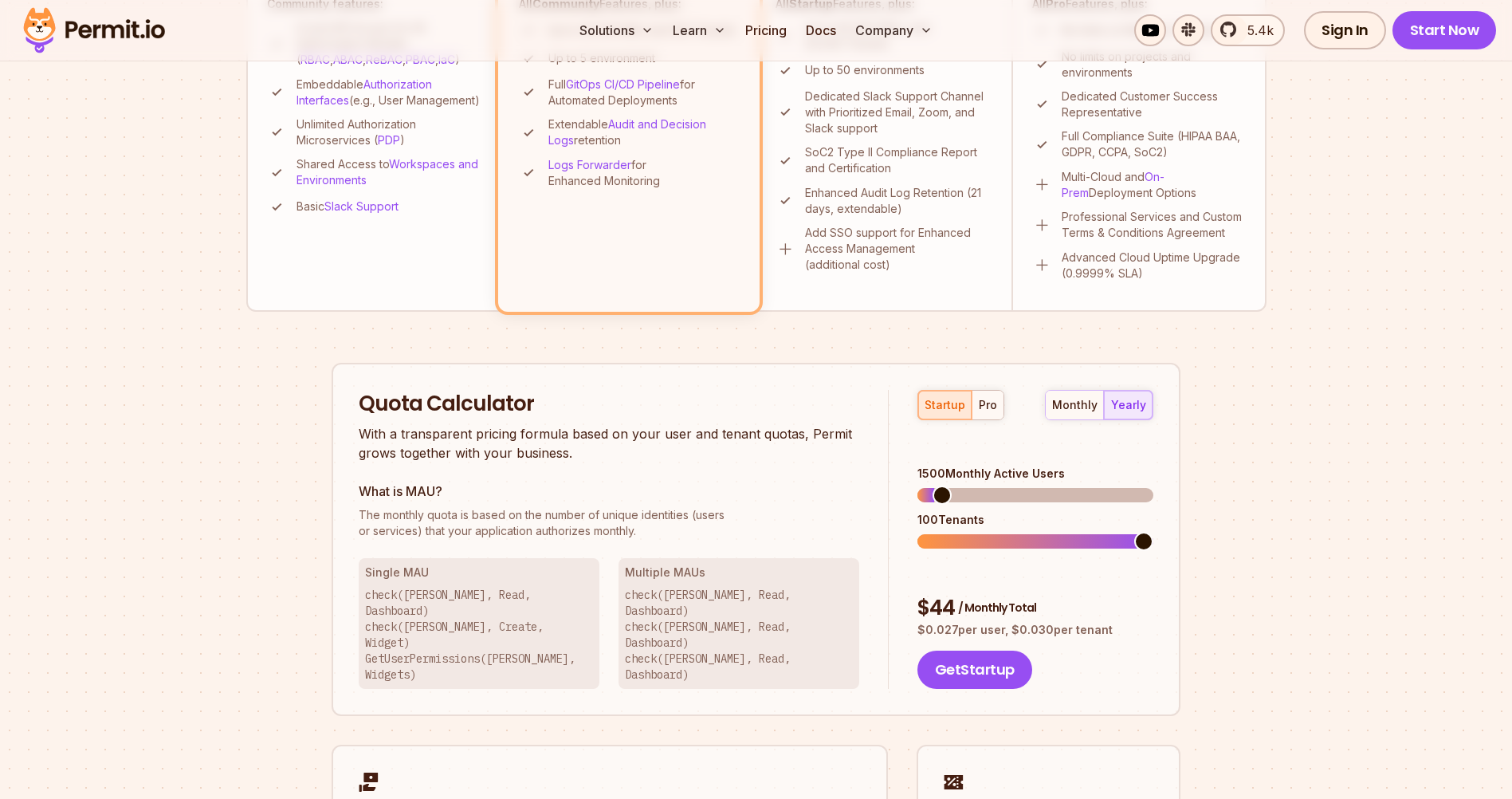
click at [933, 485] on span at bounding box center [942, 495] width 19 height 19
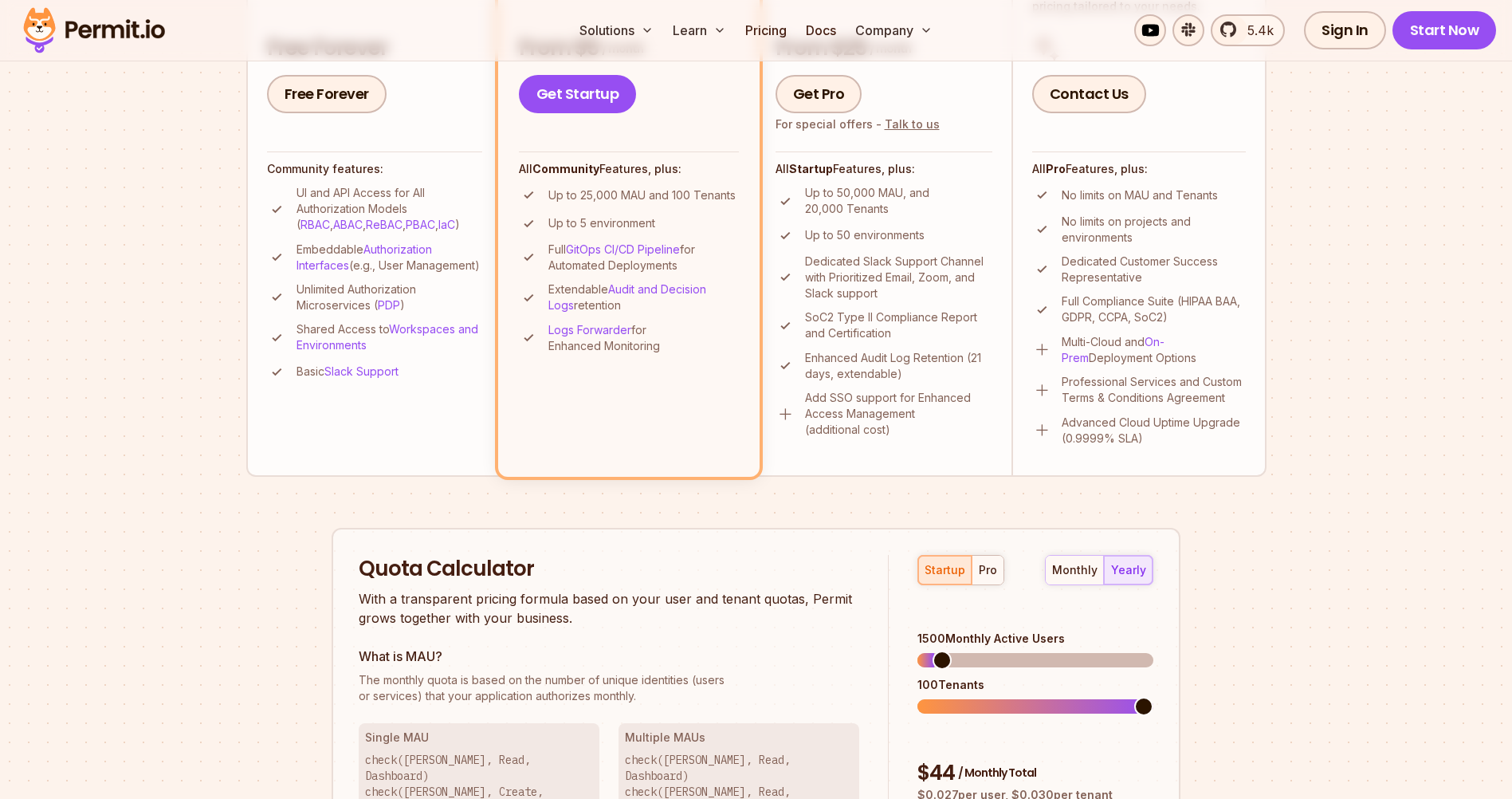
scroll to position [638, 0]
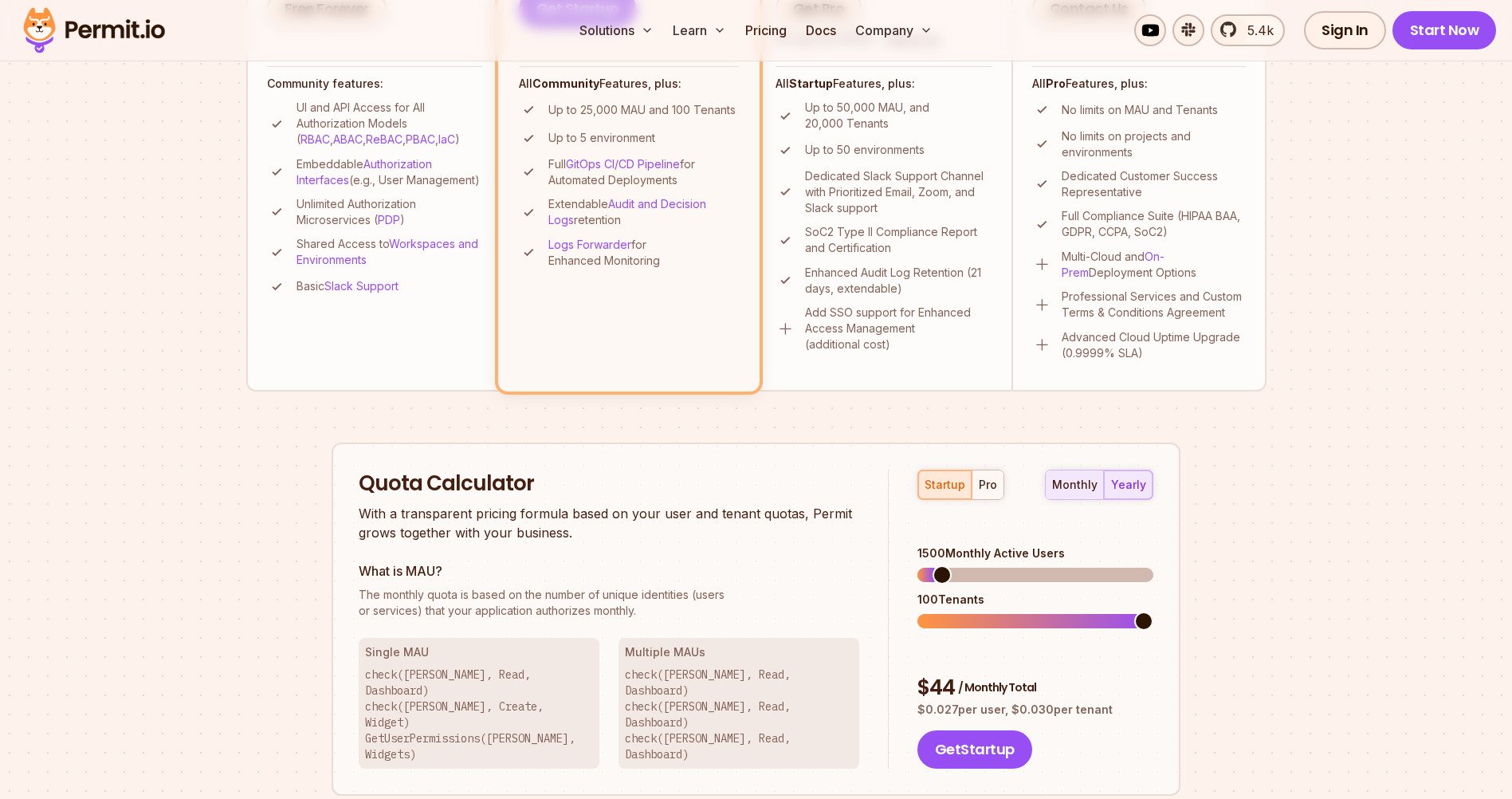
click at [1068, 483] on div "monthly" at bounding box center [1074, 485] width 45 height 16
click at [1143, 488] on div "yearly" at bounding box center [1129, 485] width 35 height 16
click at [992, 487] on div "pro" at bounding box center [988, 485] width 18 height 16
click at [1115, 488] on div "monthly yearly" at bounding box center [1099, 485] width 108 height 30
click at [1086, 493] on button "monthly" at bounding box center [1074, 485] width 58 height 29
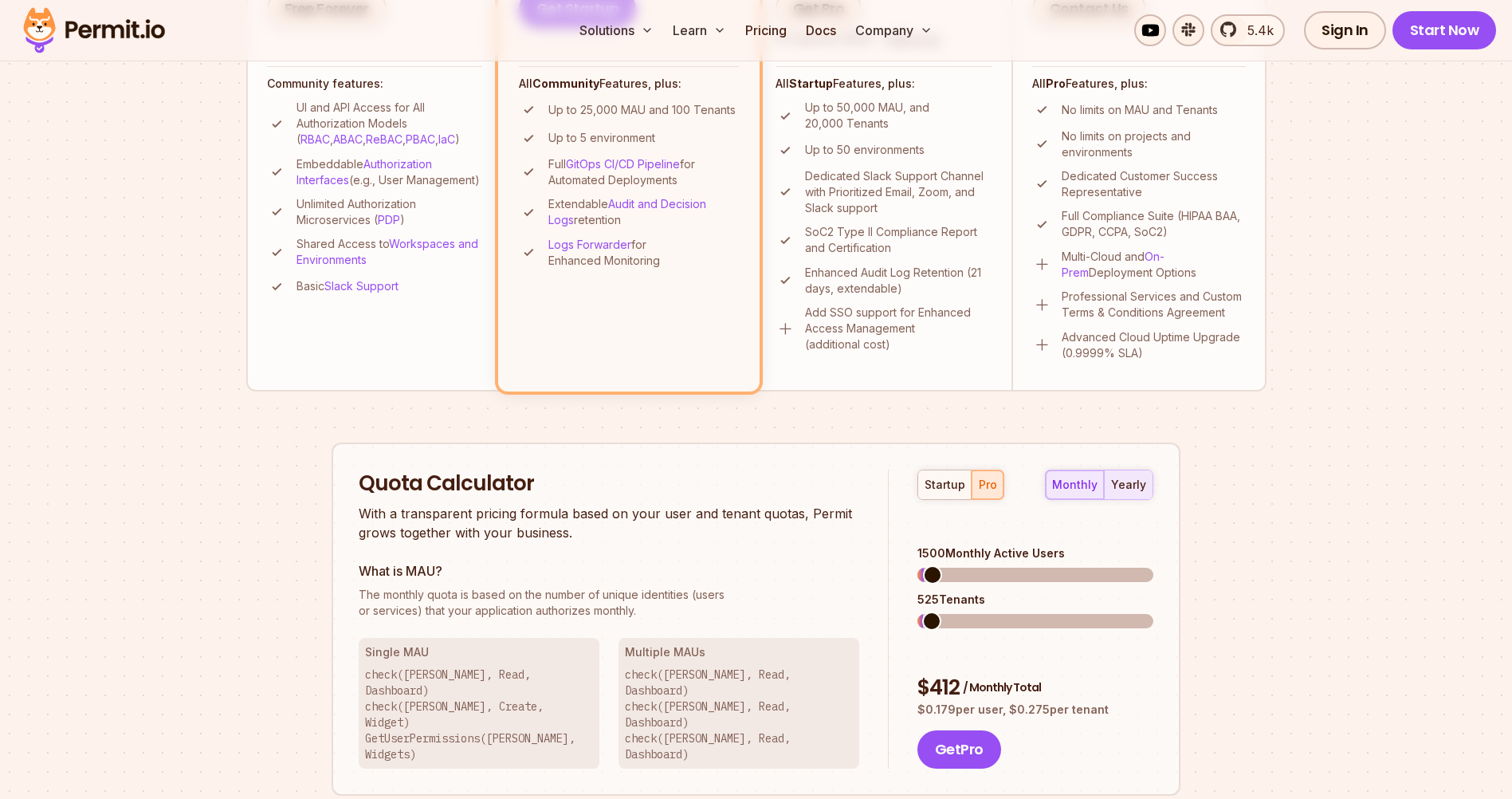
click at [1125, 487] on div "yearly" at bounding box center [1129, 485] width 35 height 16
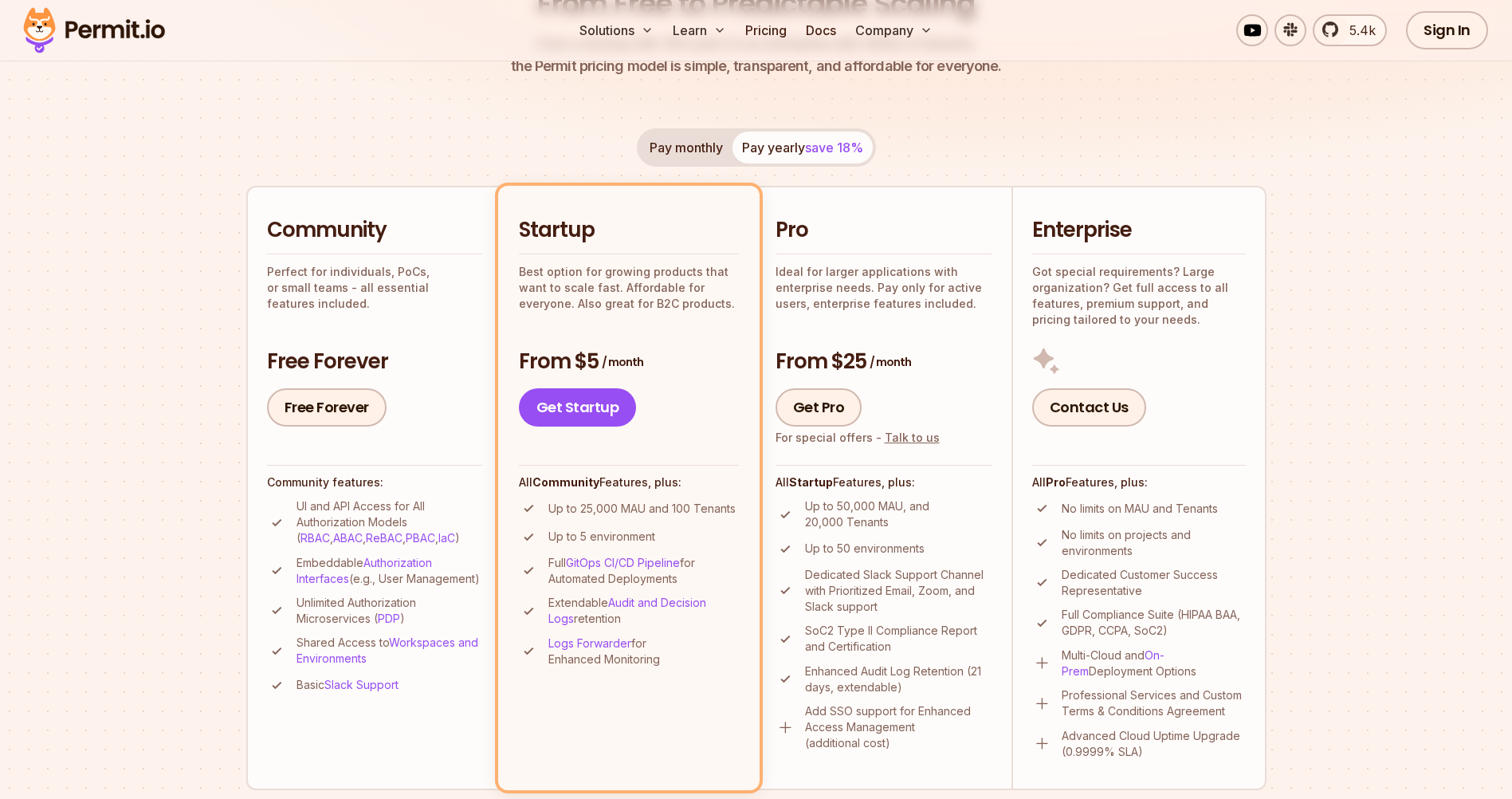
scroll to position [0, 0]
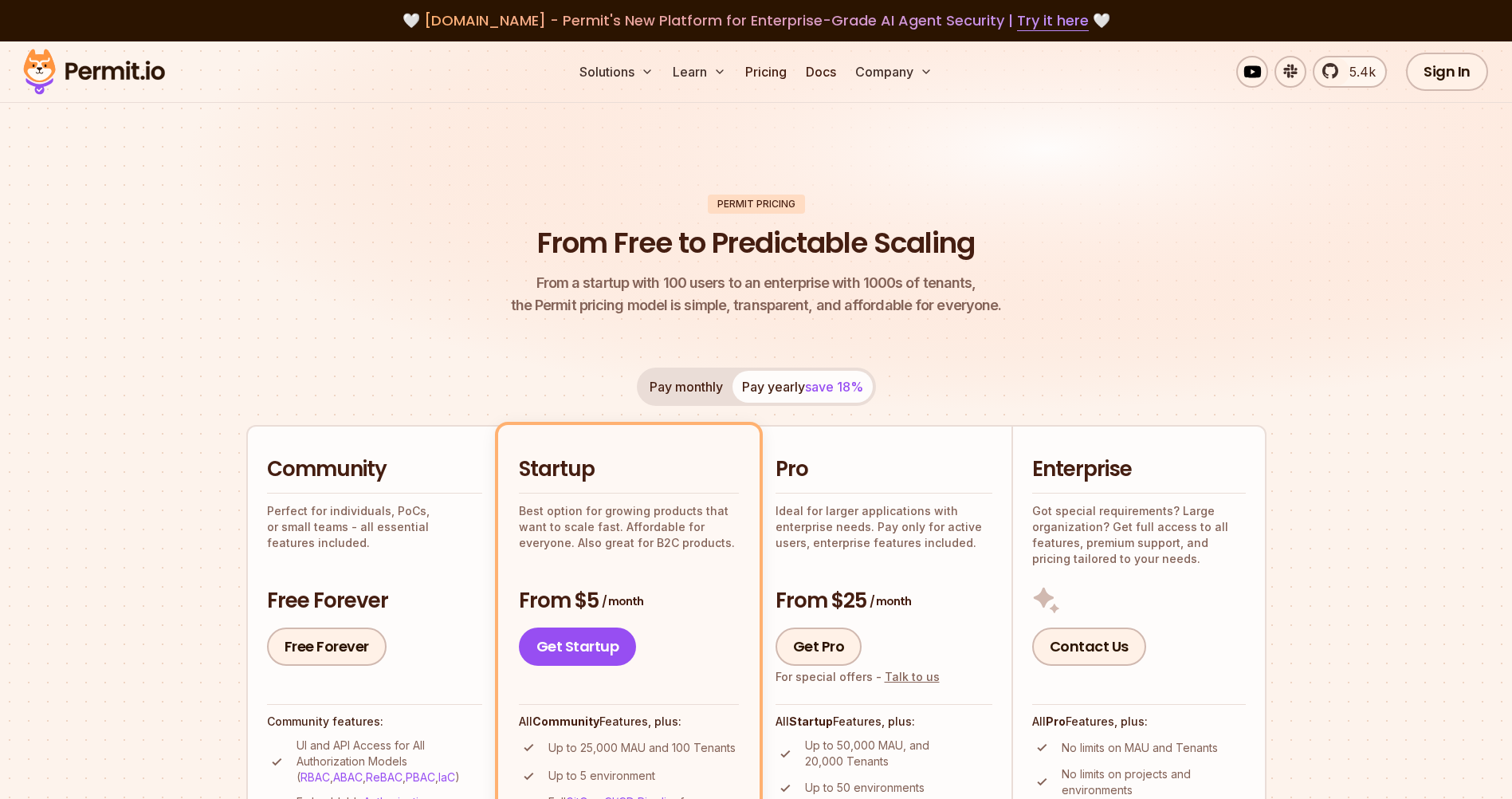
click at [105, 65] on img at bounding box center [94, 72] width 156 height 54
